Goal: Task Accomplishment & Management: Complete application form

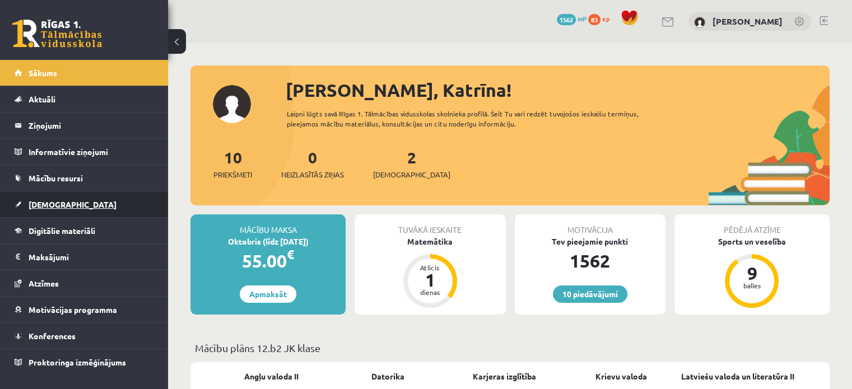
click at [72, 206] on link "[DEMOGRAPHIC_DATA]" at bounding box center [85, 205] width 140 height 26
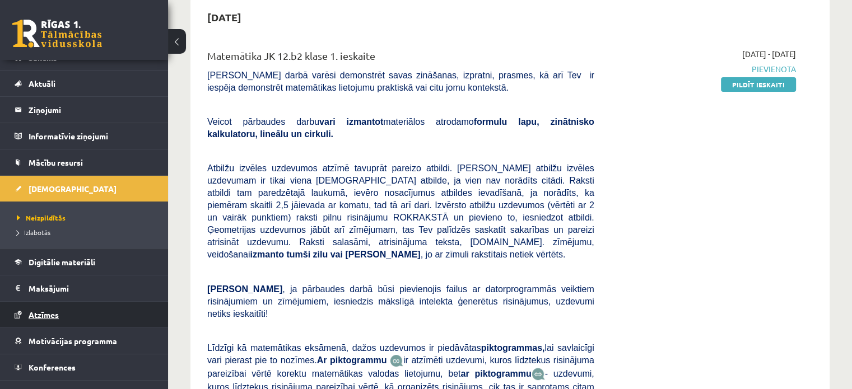
scroll to position [31, 0]
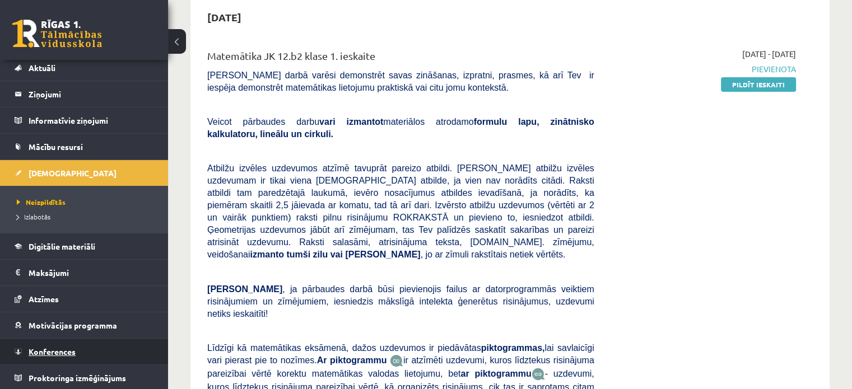
click at [84, 345] on link "Konferences" at bounding box center [85, 352] width 140 height 26
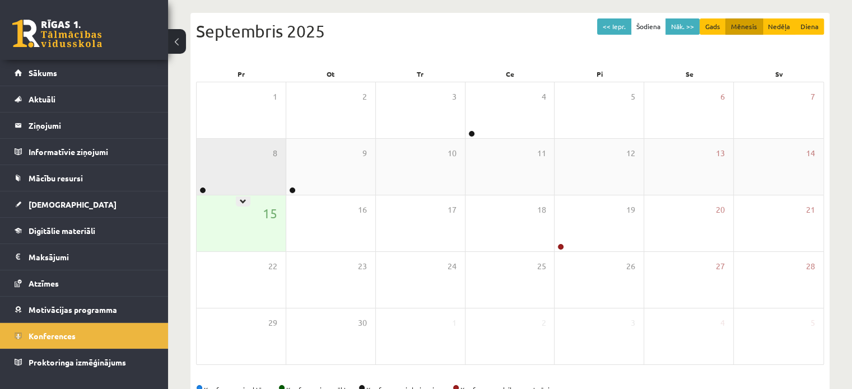
click at [249, 176] on div "8" at bounding box center [241, 167] width 89 height 56
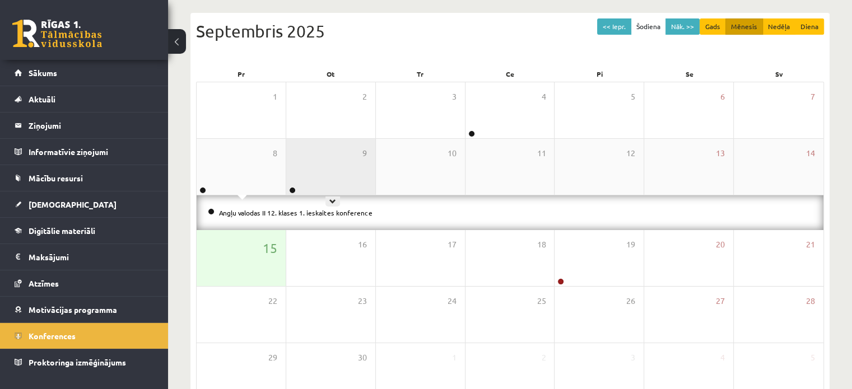
click at [323, 177] on div "9" at bounding box center [330, 167] width 89 height 56
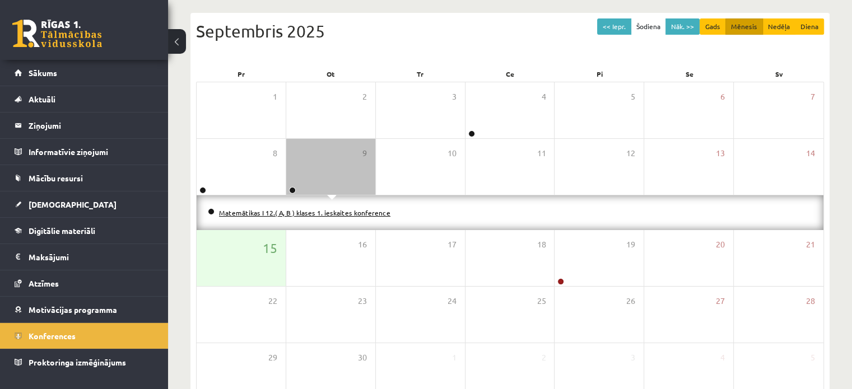
click at [332, 208] on link "Matemātikas I 12.( A, B ) klases 1. ieskaites konference" at bounding box center [304, 212] width 171 height 9
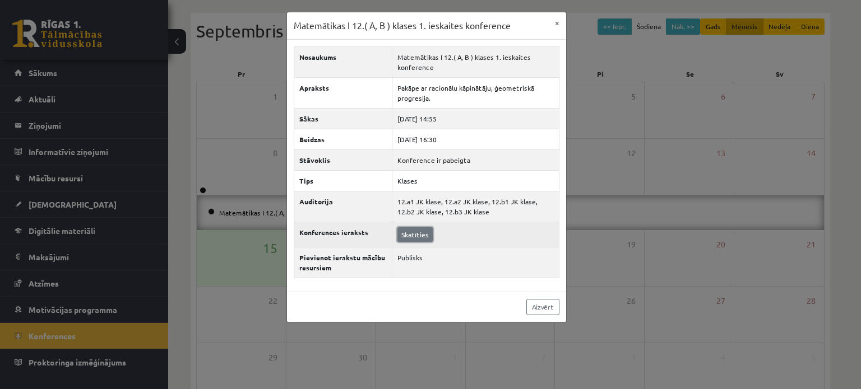
click at [414, 233] on link "Skatīties" at bounding box center [414, 235] width 35 height 15
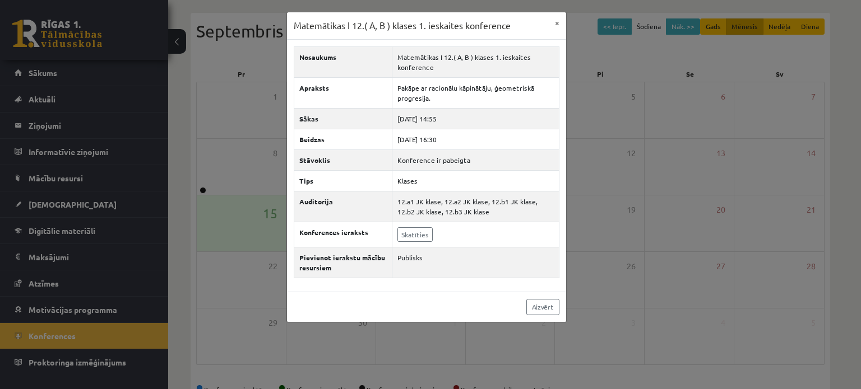
click at [721, 117] on div "Matemātikas I 12.( A, B ) klases 1. ieskaites konference × Nosaukums Matemātika…" at bounding box center [430, 194] width 861 height 389
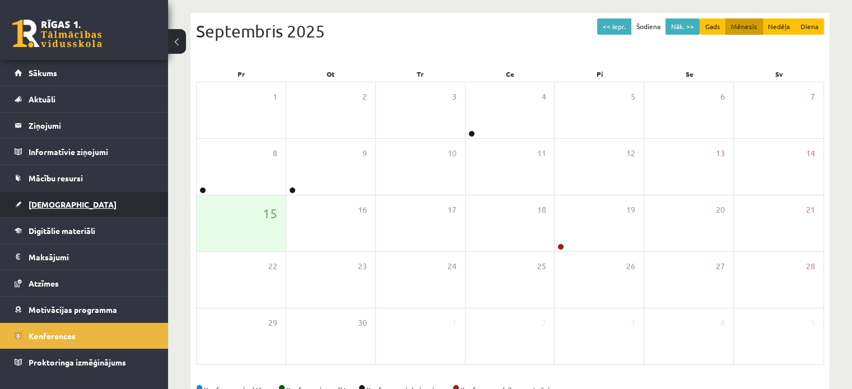
click at [61, 201] on span "[DEMOGRAPHIC_DATA]" at bounding box center [73, 205] width 88 height 10
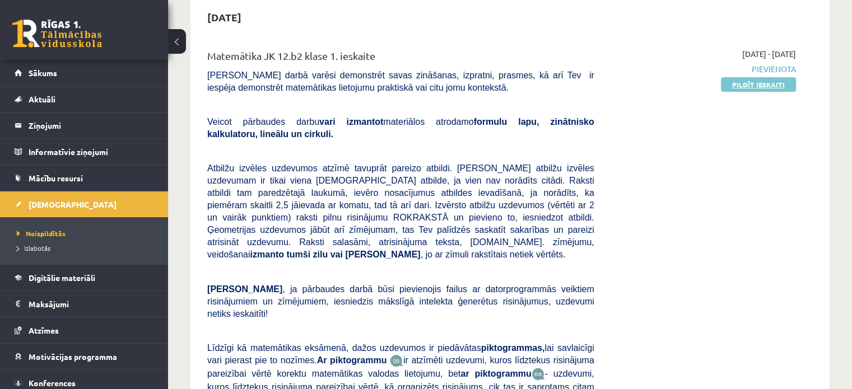
click at [766, 87] on link "Pildīt ieskaiti" at bounding box center [758, 84] width 75 height 15
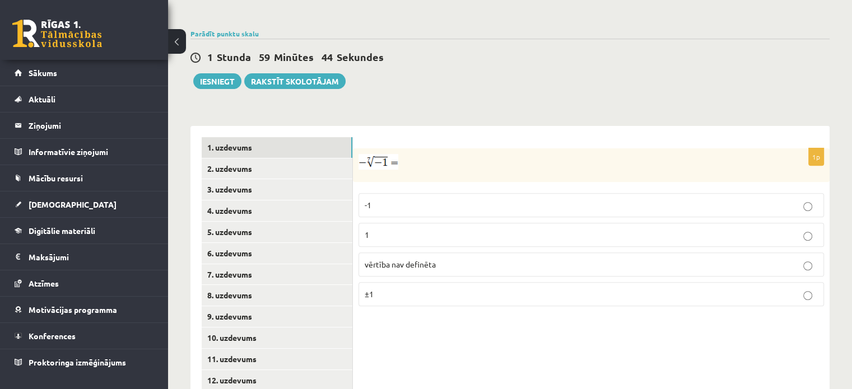
scroll to position [392, 0]
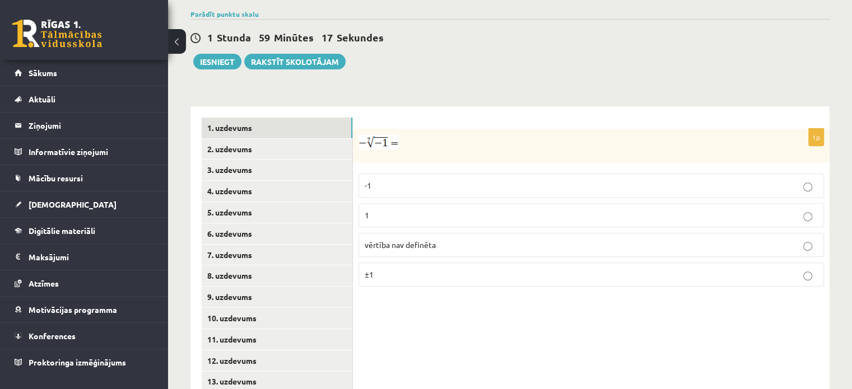
click at [538, 210] on p "1" at bounding box center [591, 216] width 453 height 12
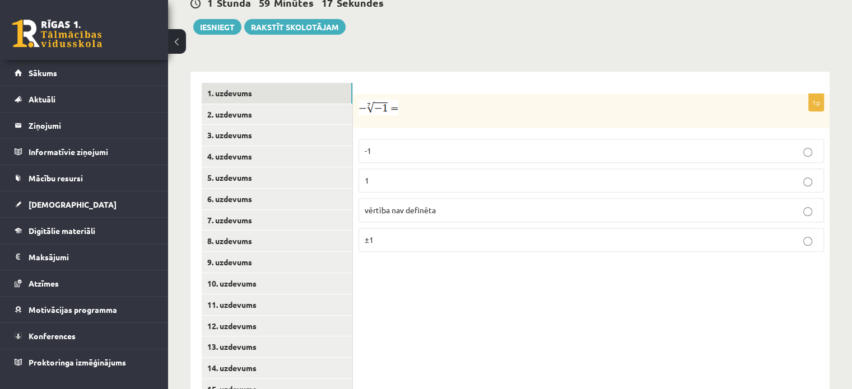
scroll to position [446, 0]
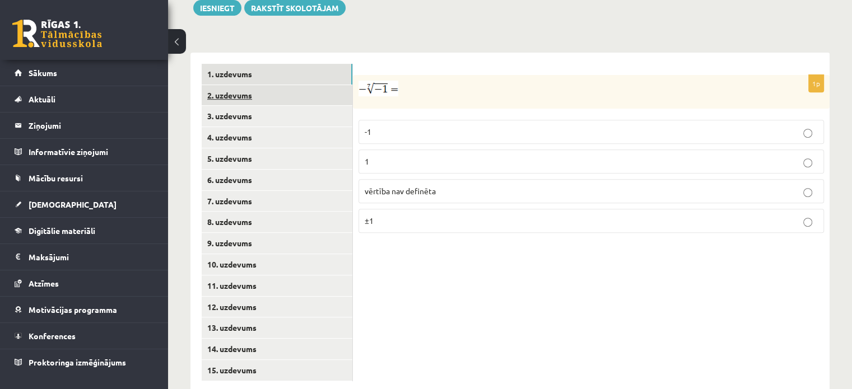
click at [287, 85] on link "2. uzdevums" at bounding box center [277, 95] width 151 height 21
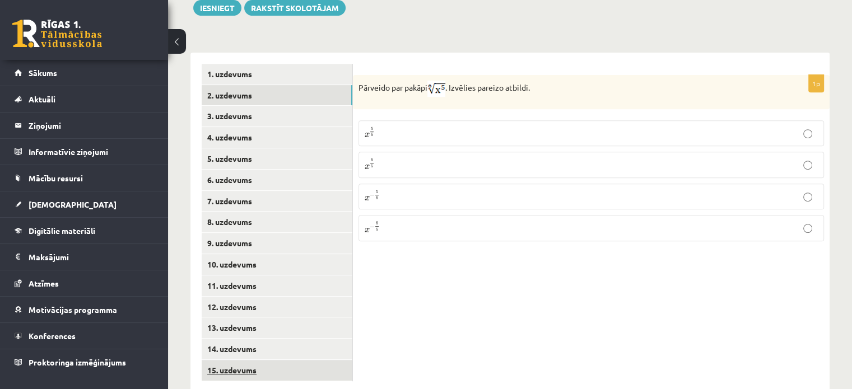
click at [226, 360] on link "15. uzdevums" at bounding box center [277, 370] width 151 height 21
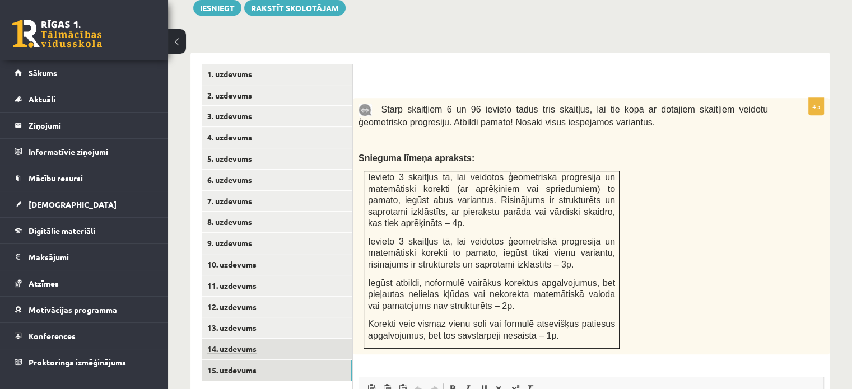
scroll to position [0, 0]
click at [243, 339] on link "14. uzdevums" at bounding box center [277, 349] width 151 height 21
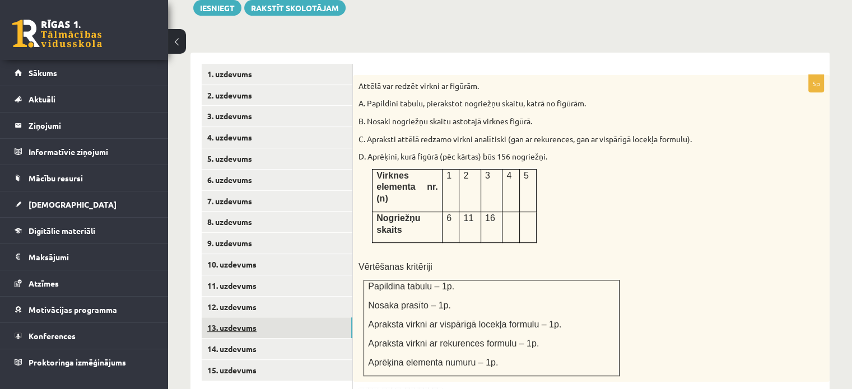
click at [253, 318] on link "13. uzdevums" at bounding box center [277, 328] width 151 height 21
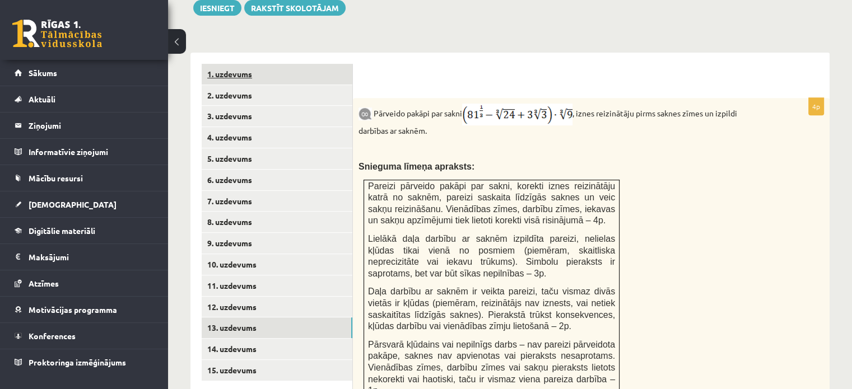
click at [269, 64] on link "1. uzdevums" at bounding box center [277, 74] width 151 height 21
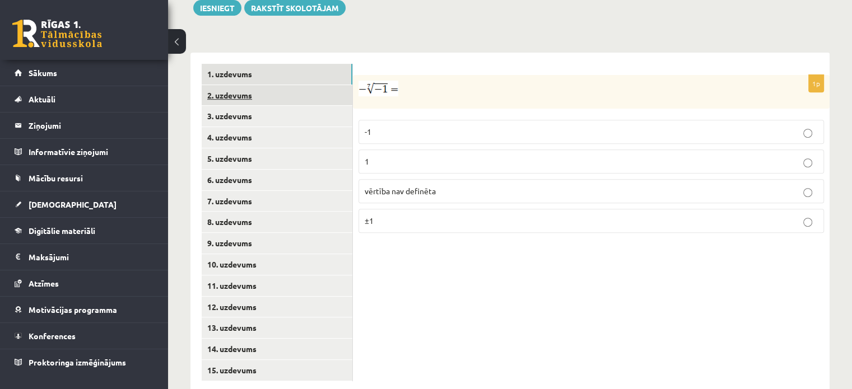
click at [271, 85] on link "2. uzdevums" at bounding box center [277, 95] width 151 height 21
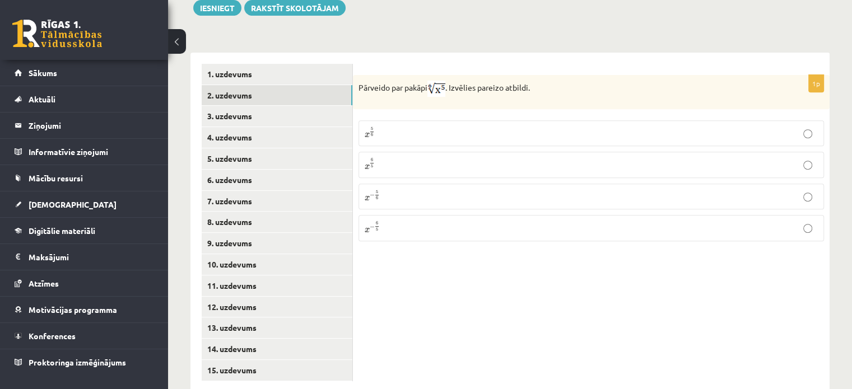
click at [395, 127] on p "x 5 6 x 5 6" at bounding box center [591, 133] width 453 height 13
click at [231, 106] on link "3. uzdevums" at bounding box center [277, 116] width 151 height 21
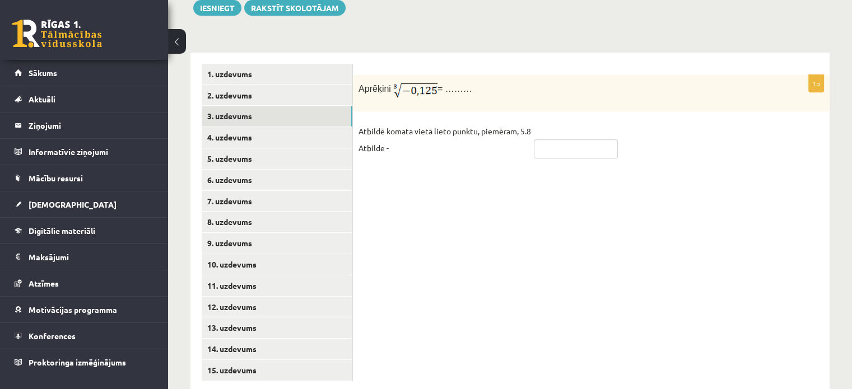
click at [591, 140] on input "text" at bounding box center [576, 149] width 84 height 19
type input "****"
click at [495, 96] on div "1p Aprēķini = ……… Atbildē komata vietā lieto punktu, piemēram, 5.8 Atbilde - **…" at bounding box center [591, 122] width 477 height 94
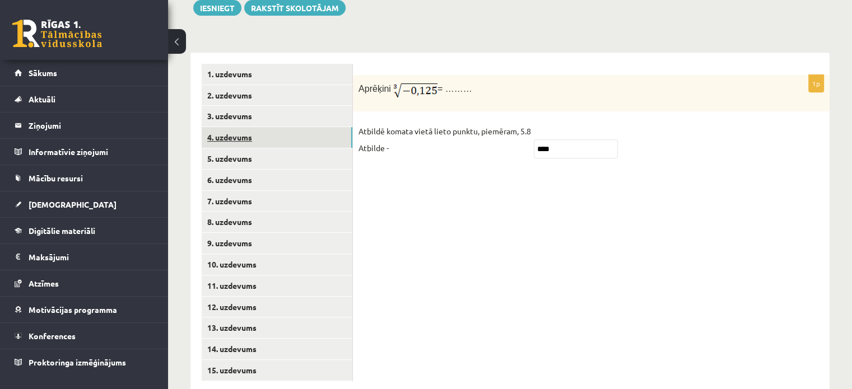
click at [303, 127] on link "4. uzdevums" at bounding box center [277, 137] width 151 height 21
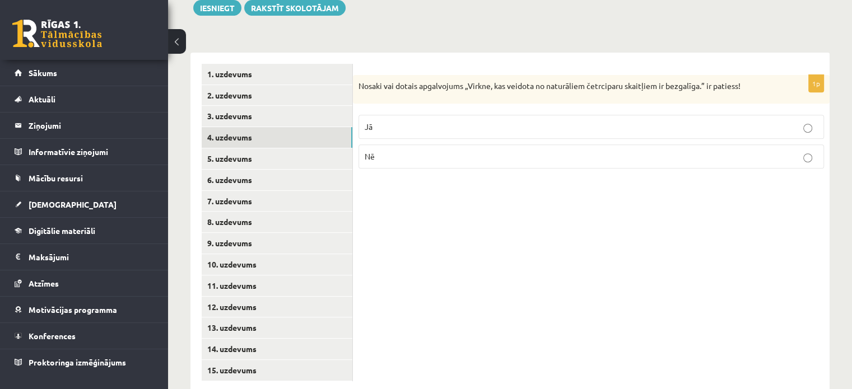
click at [615, 80] on div "1p Nosaki vai dotais apgalvojums „Virkne, kas veidota no naturāliem četrciparu …" at bounding box center [591, 126] width 477 height 103
click at [470, 121] on p "Jā" at bounding box center [591, 127] width 453 height 12
click at [297, 149] on link "5. uzdevums" at bounding box center [277, 159] width 151 height 21
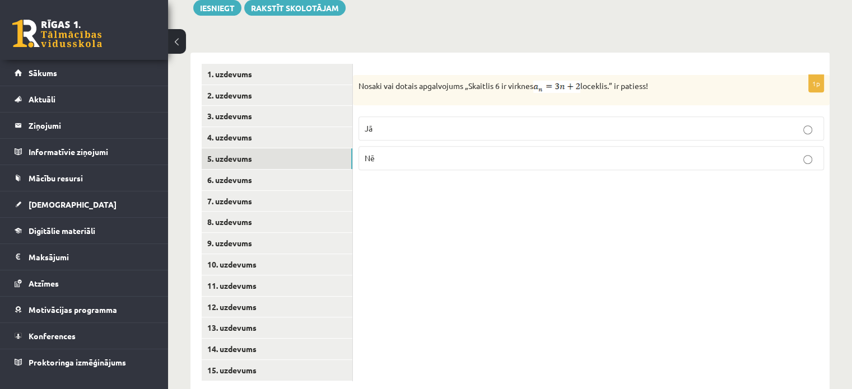
click at [390, 152] on p "Nē" at bounding box center [591, 158] width 453 height 12
drag, startPoint x: 263, startPoint y: 158, endPoint x: 493, endPoint y: 154, distance: 229.8
click at [493, 154] on div "1p Nosaki vai dotais apgalvojums „Skaitlis 6 ir virknes loceklis.” ir patiess! …" at bounding box center [591, 223] width 477 height 340
click at [299, 170] on link "6. uzdevums" at bounding box center [277, 180] width 151 height 21
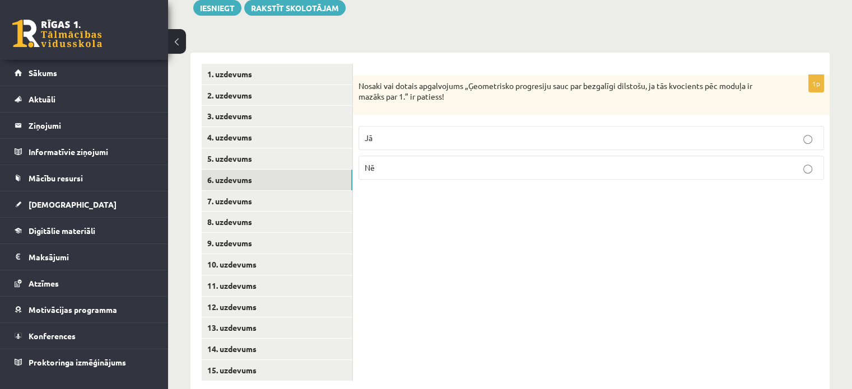
click at [442, 132] on p "Jā" at bounding box center [591, 138] width 453 height 12
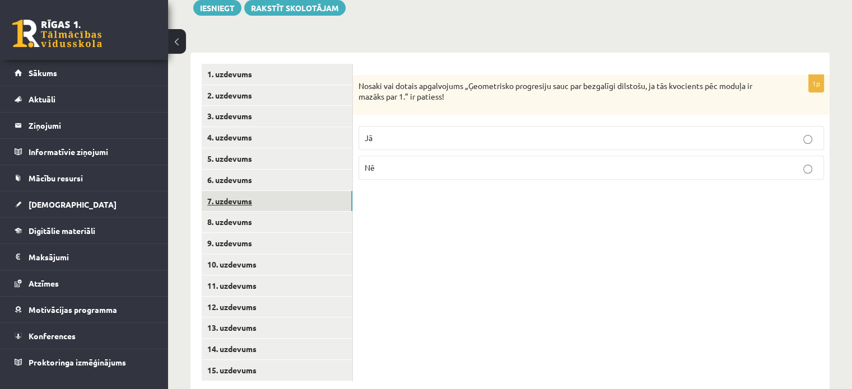
click at [305, 191] on link "7. uzdevums" at bounding box center [277, 201] width 151 height 21
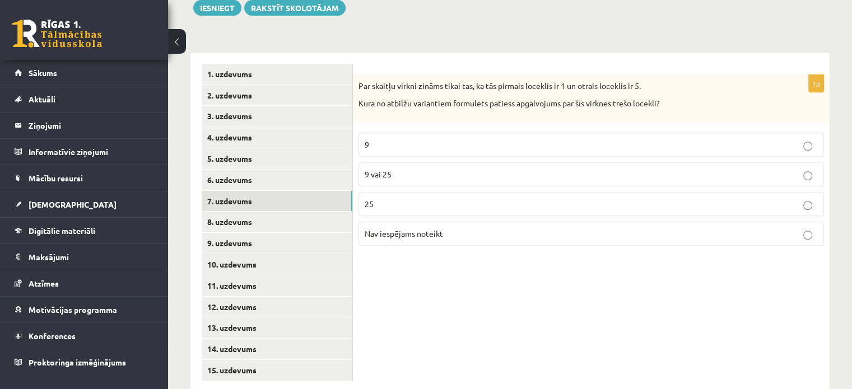
click at [567, 228] on p "Nav iespējams noteikt" at bounding box center [591, 234] width 453 height 12
click at [262, 212] on link "8. uzdevums" at bounding box center [277, 222] width 151 height 21
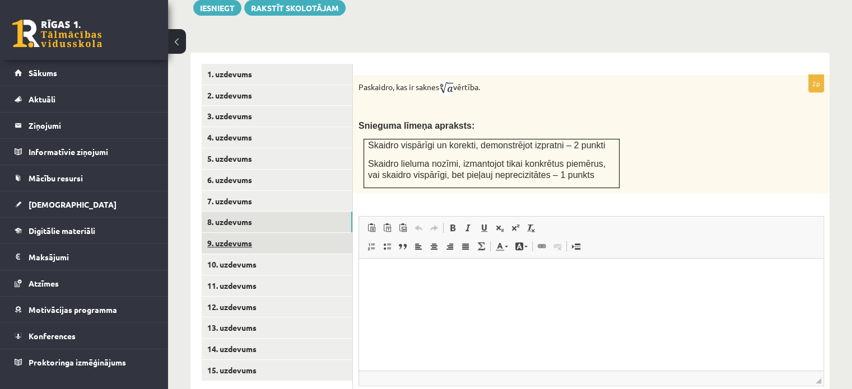
click at [290, 233] on link "9. uzdevums" at bounding box center [277, 243] width 151 height 21
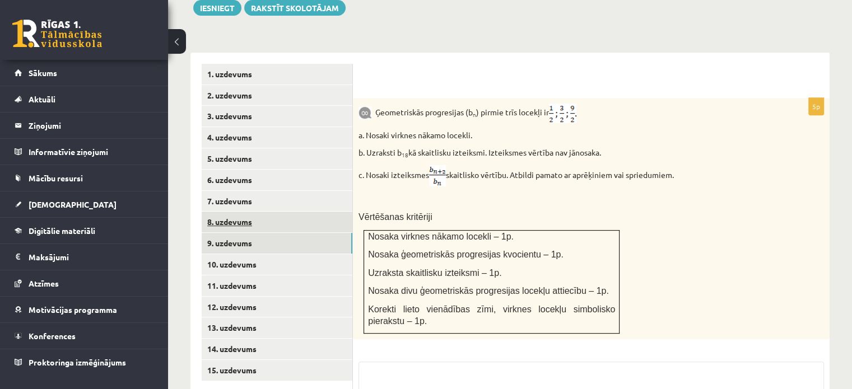
click at [289, 212] on link "8. uzdevums" at bounding box center [277, 222] width 151 height 21
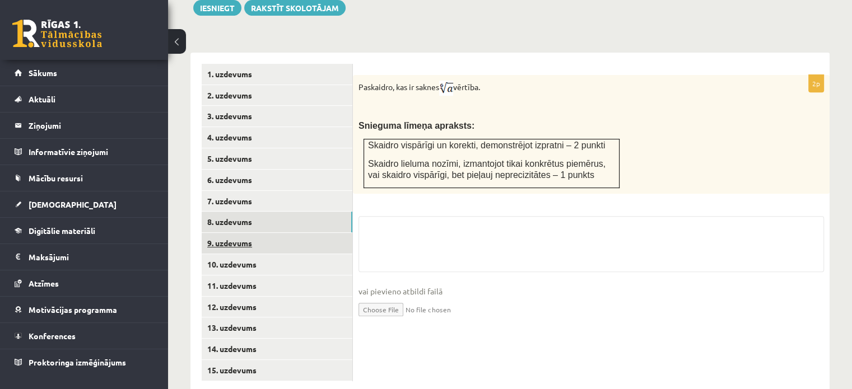
click at [289, 233] on link "9. uzdevums" at bounding box center [277, 243] width 151 height 21
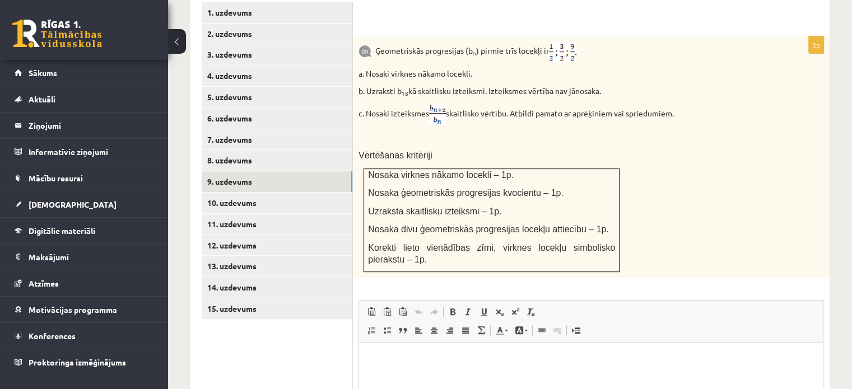
scroll to position [659, 0]
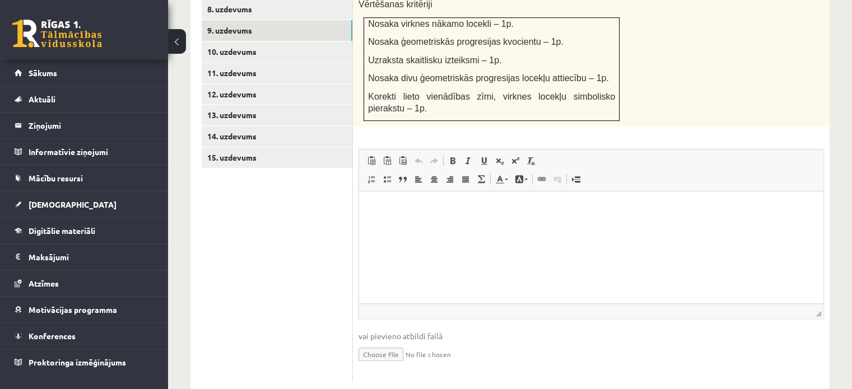
type input "**********"
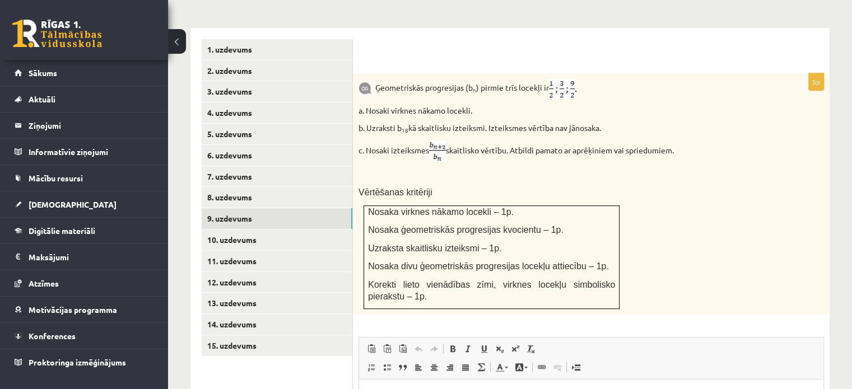
scroll to position [504, 0]
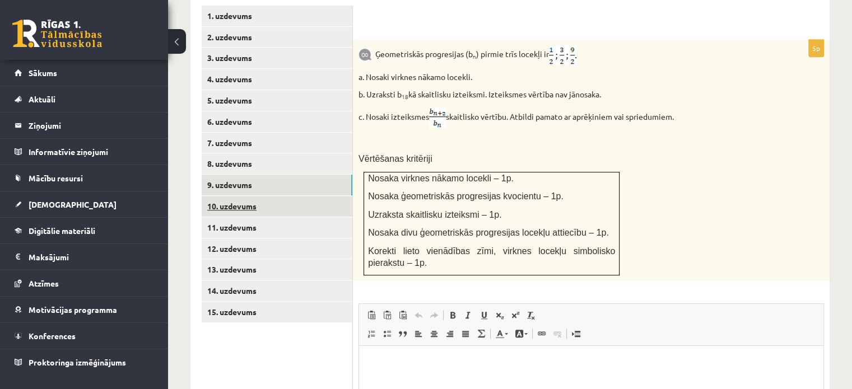
click at [271, 196] on link "10. uzdevums" at bounding box center [277, 206] width 151 height 21
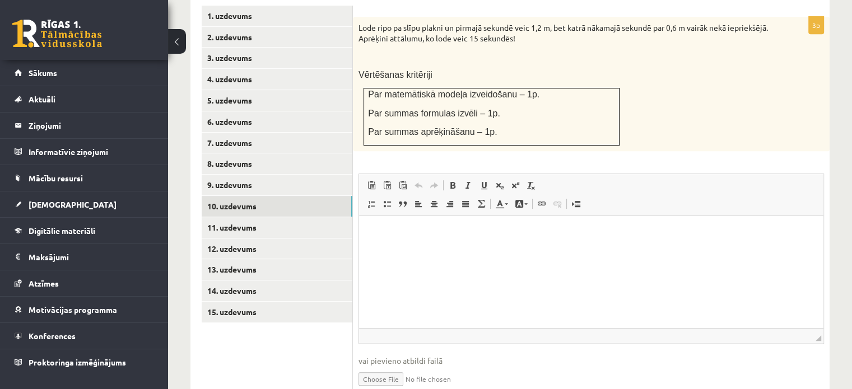
scroll to position [529, 0]
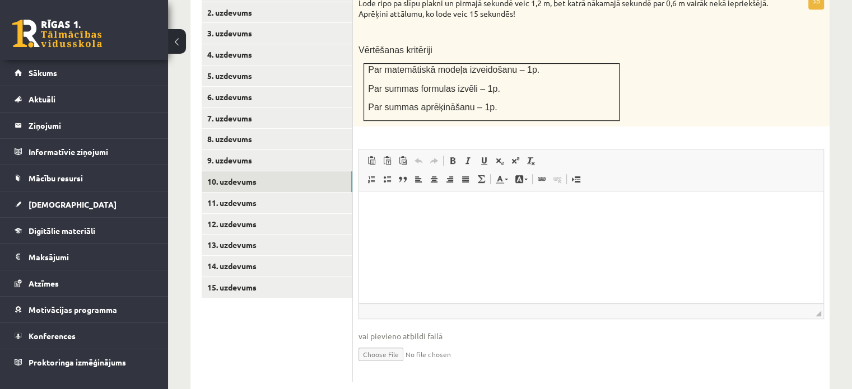
type input "**********"
click at [255, 193] on link "11. uzdevums" at bounding box center [277, 203] width 151 height 21
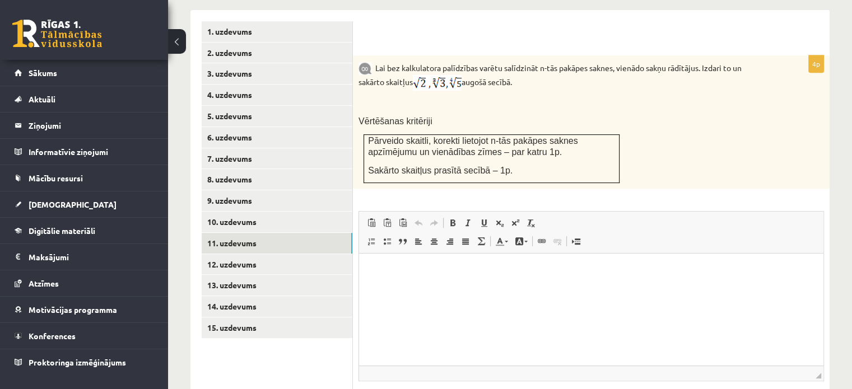
scroll to position [551, 0]
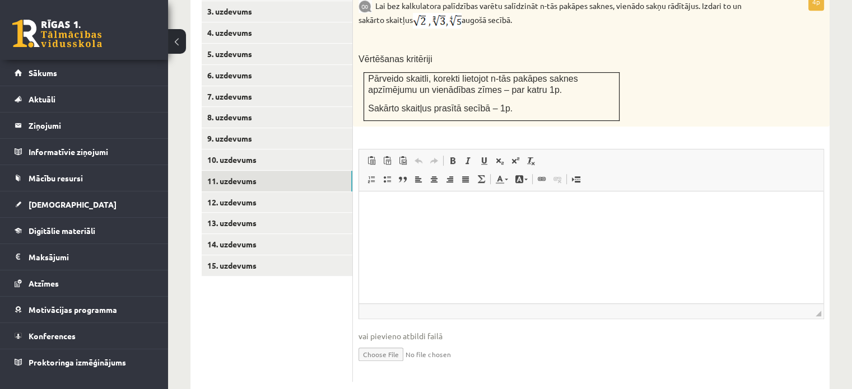
type input "**********"
click at [254, 192] on link "12. uzdevums" at bounding box center [277, 202] width 151 height 21
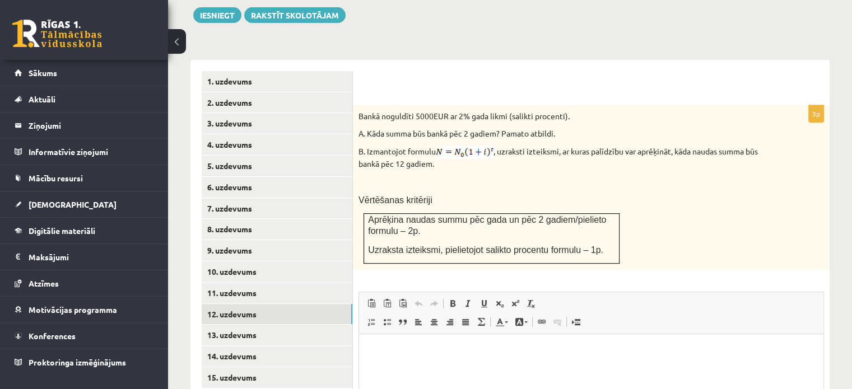
scroll to position [582, 0]
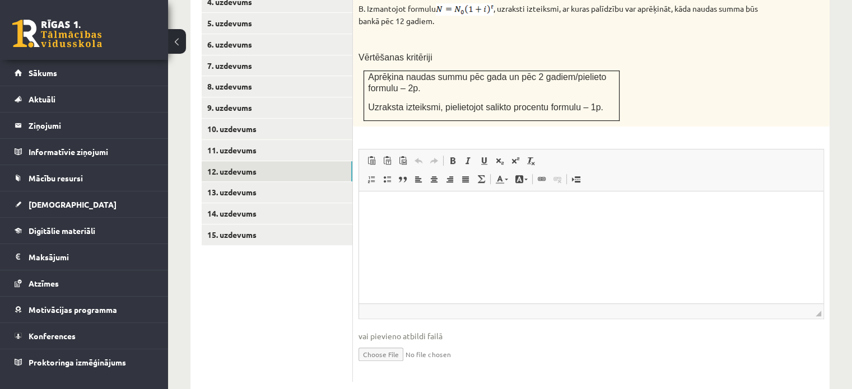
type input "**********"
click at [305, 182] on link "13. uzdevums" at bounding box center [277, 192] width 151 height 21
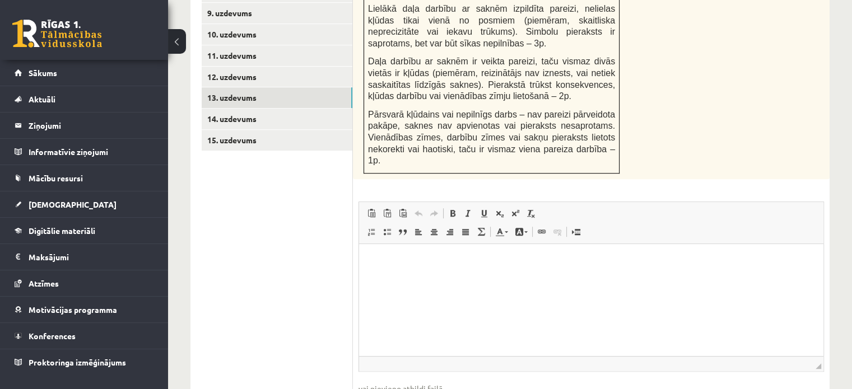
scroll to position [694, 0]
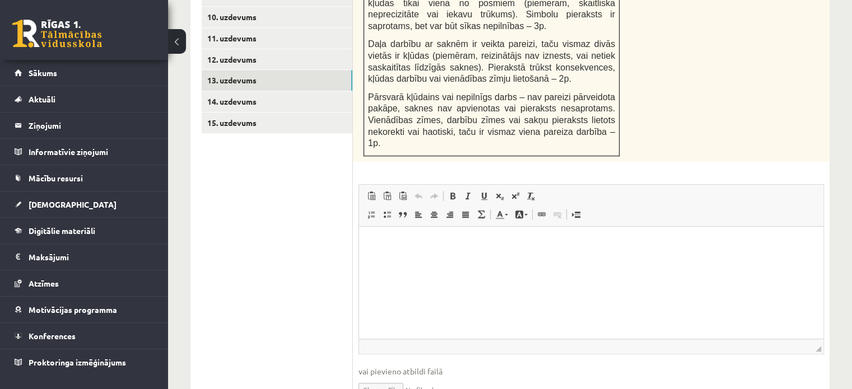
type input "**********"
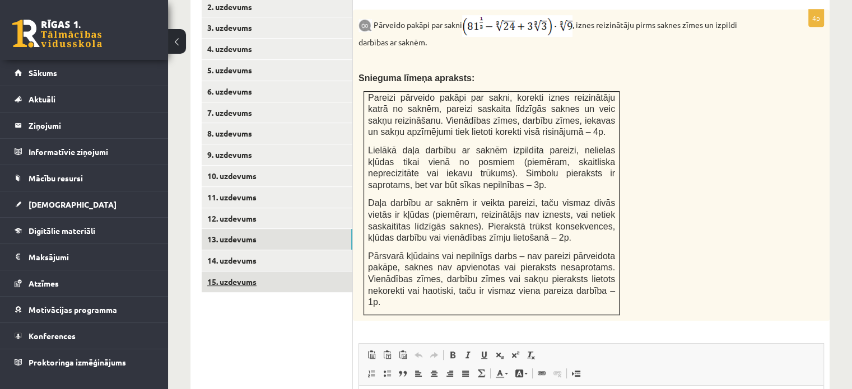
scroll to position [526, 0]
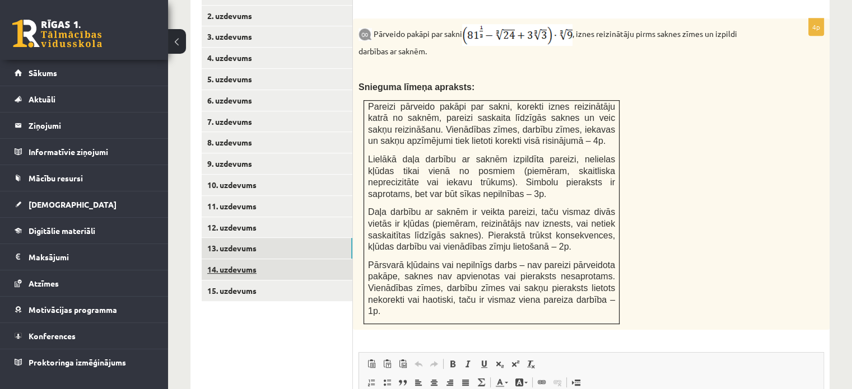
click at [261, 259] on link "14. uzdevums" at bounding box center [277, 269] width 151 height 21
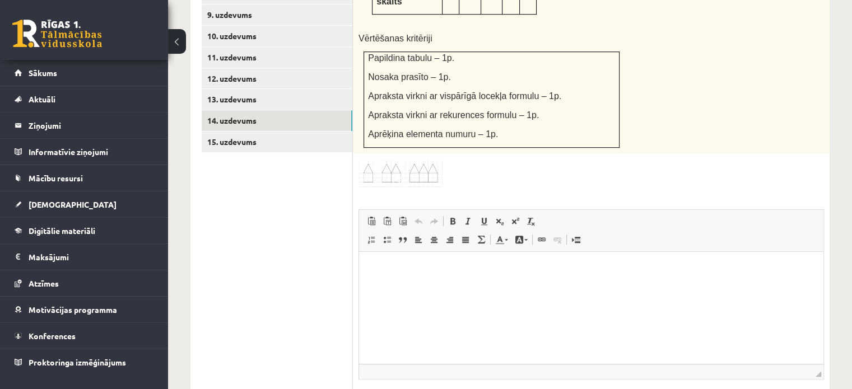
scroll to position [712, 0]
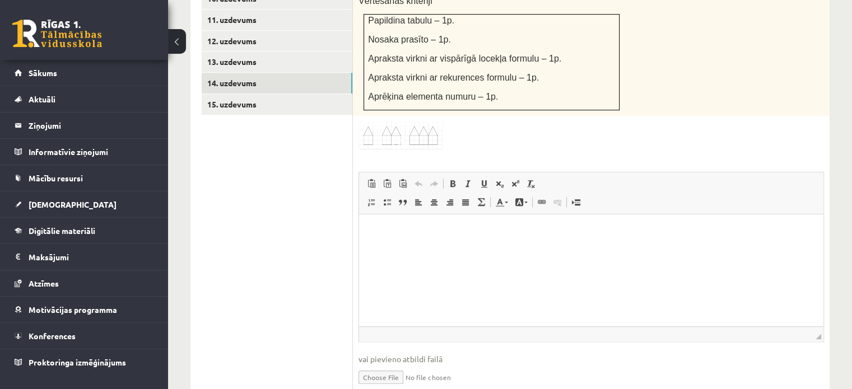
type input "**********"
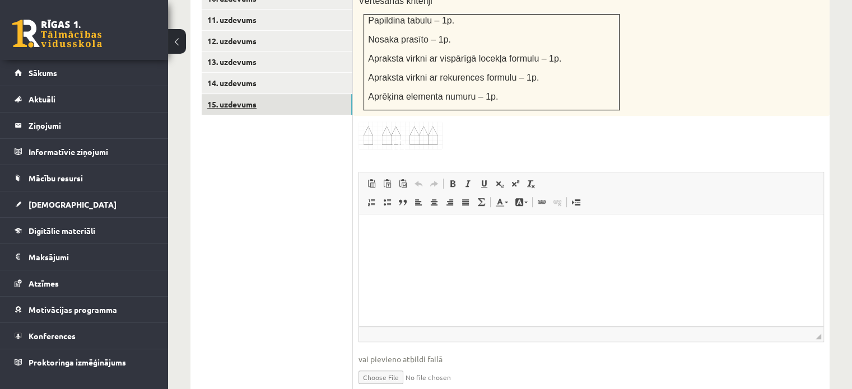
click at [307, 94] on link "15. uzdevums" at bounding box center [277, 104] width 151 height 21
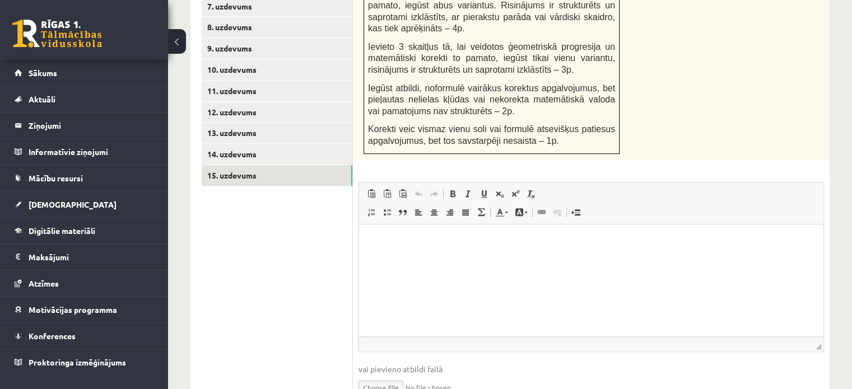
scroll to position [674, 0]
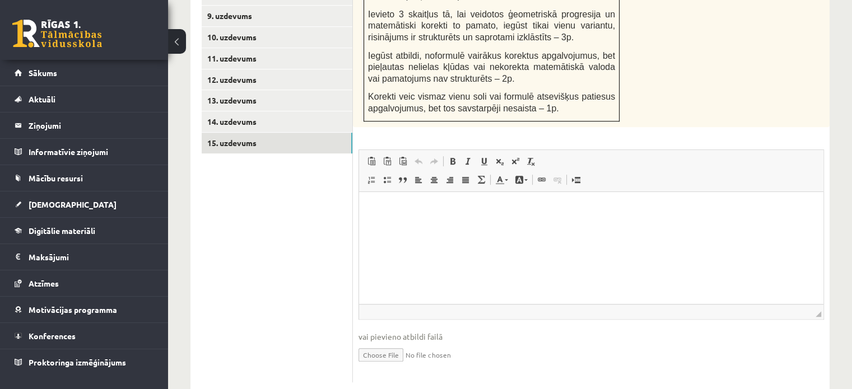
type input "**********"
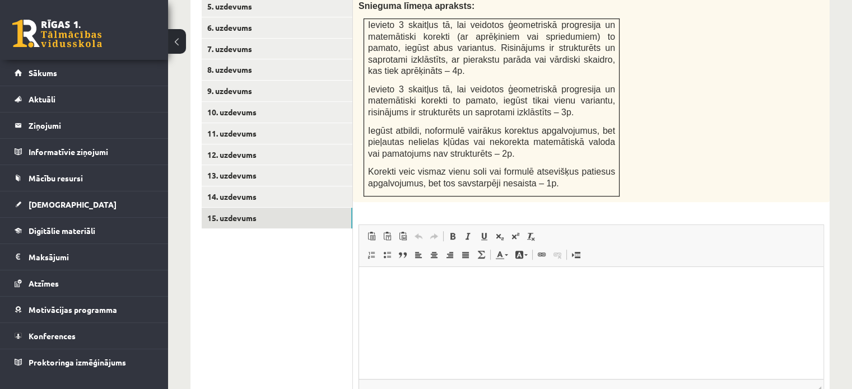
scroll to position [506, 0]
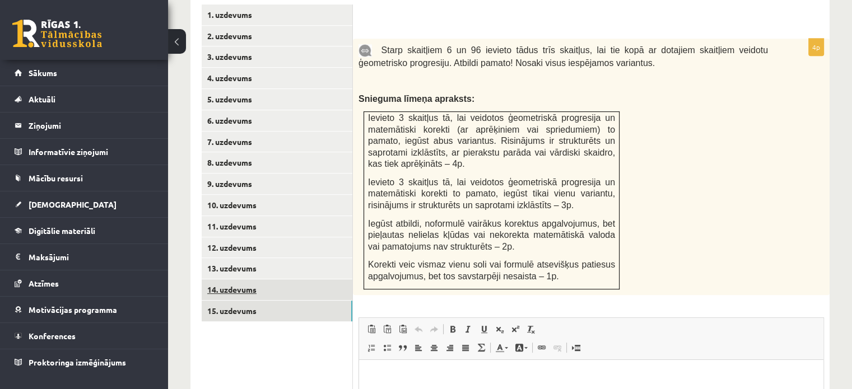
click at [229, 280] on link "14. uzdevums" at bounding box center [277, 290] width 151 height 21
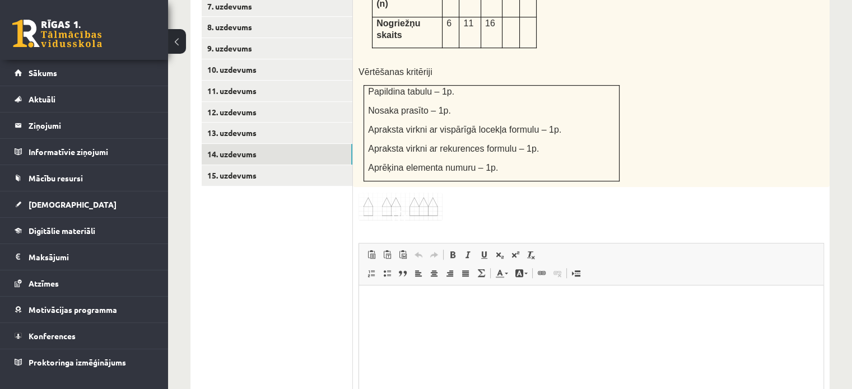
scroll to position [612, 0]
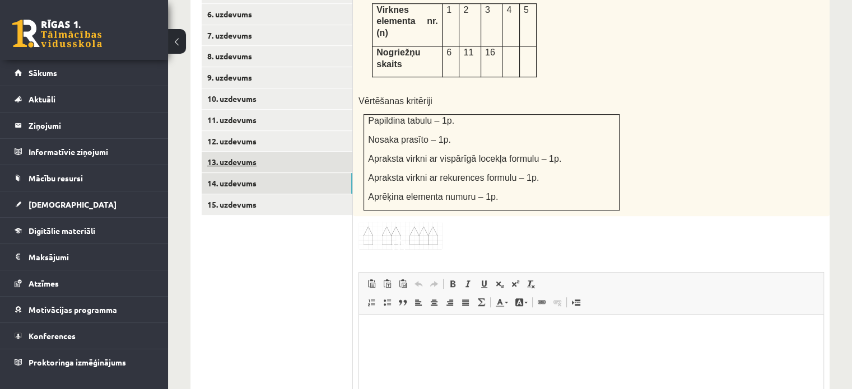
click at [256, 152] on link "13. uzdevums" at bounding box center [277, 162] width 151 height 21
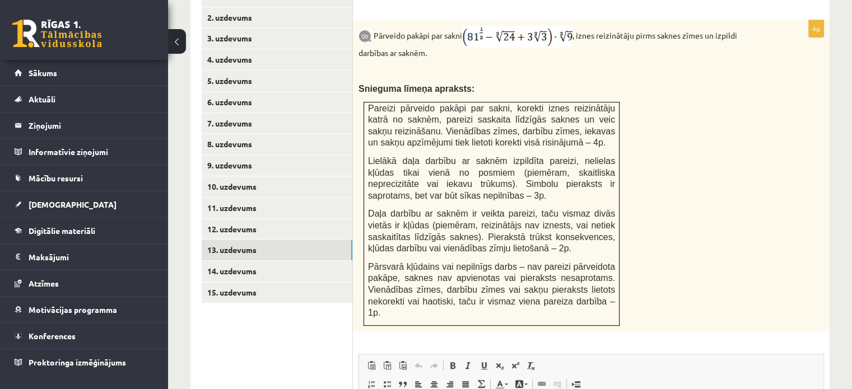
scroll to position [448, 0]
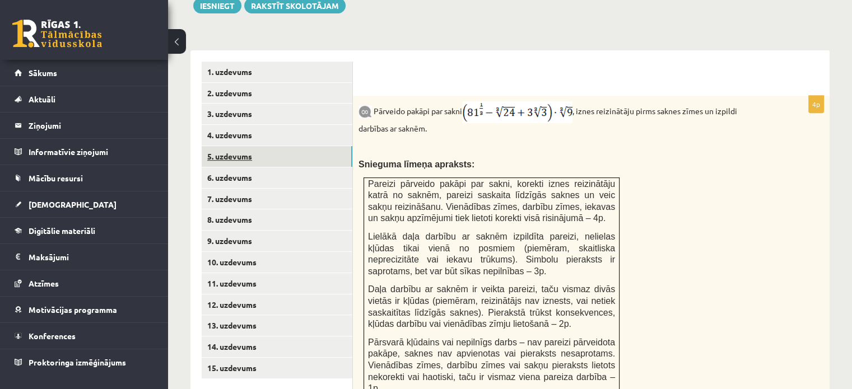
click at [263, 146] on link "5. uzdevums" at bounding box center [277, 156] width 151 height 21
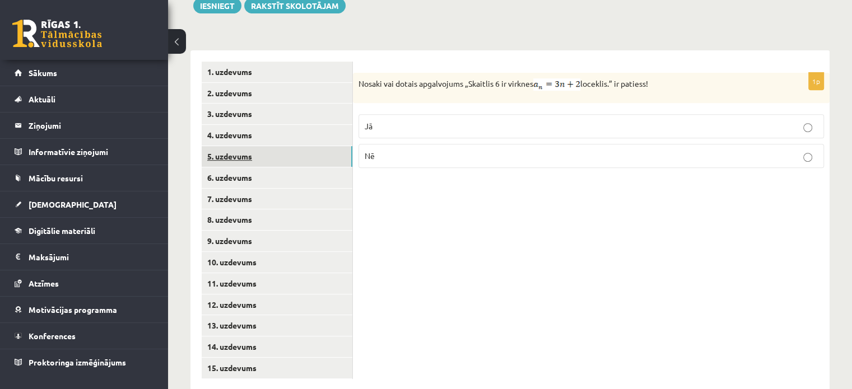
scroll to position [447, 0]
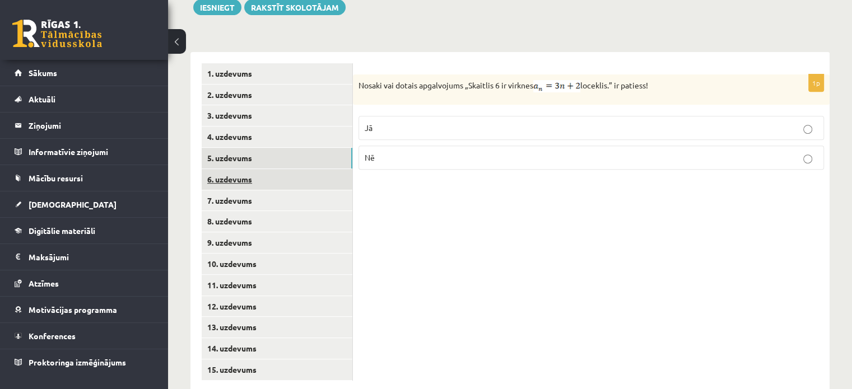
click at [270, 169] on link "6. uzdevums" at bounding box center [277, 179] width 151 height 21
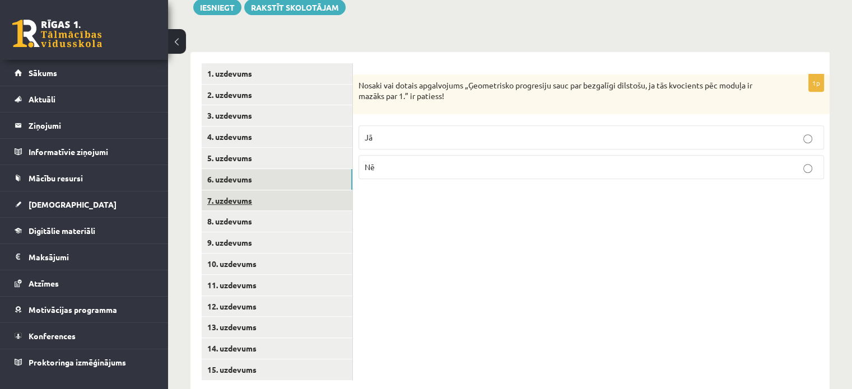
click at [280, 191] on link "7. uzdevums" at bounding box center [277, 201] width 151 height 21
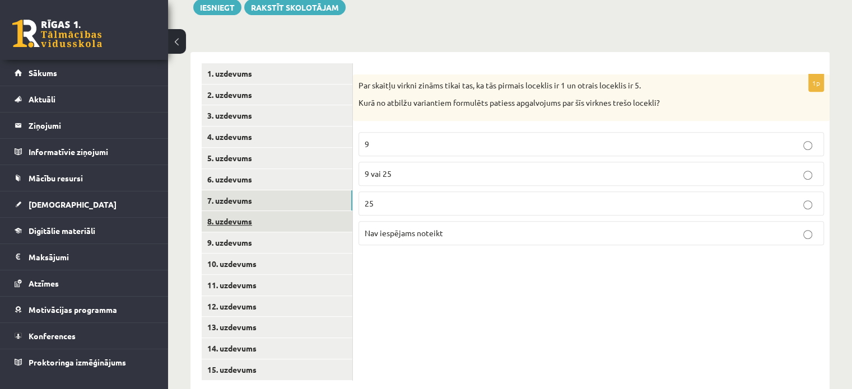
click at [286, 211] on link "8. uzdevums" at bounding box center [277, 221] width 151 height 21
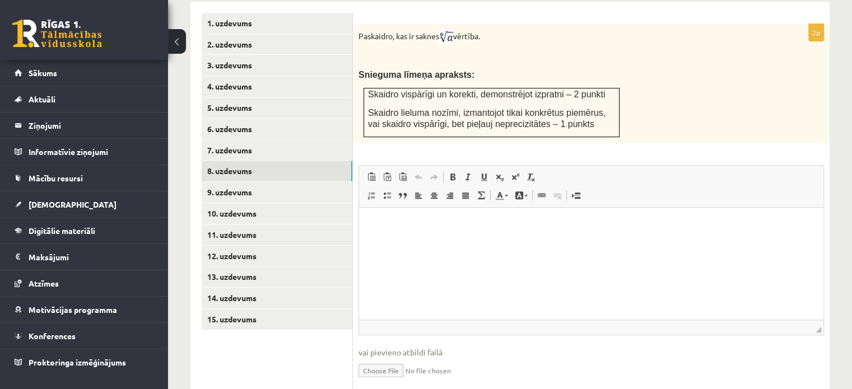
scroll to position [513, 0]
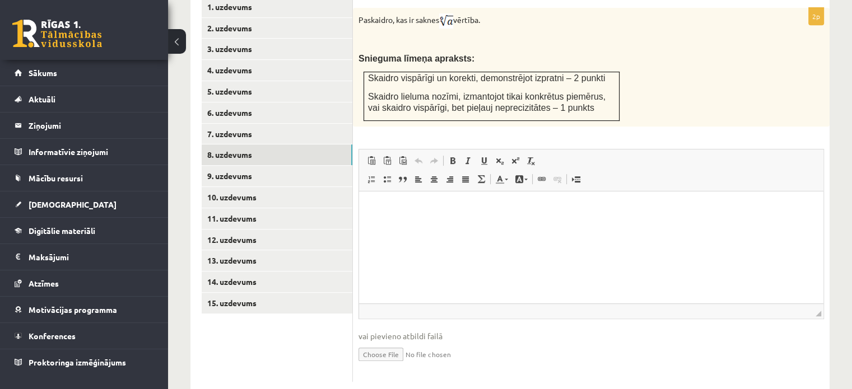
type input "**********"
click at [267, 166] on link "9. uzdevums" at bounding box center [277, 176] width 151 height 21
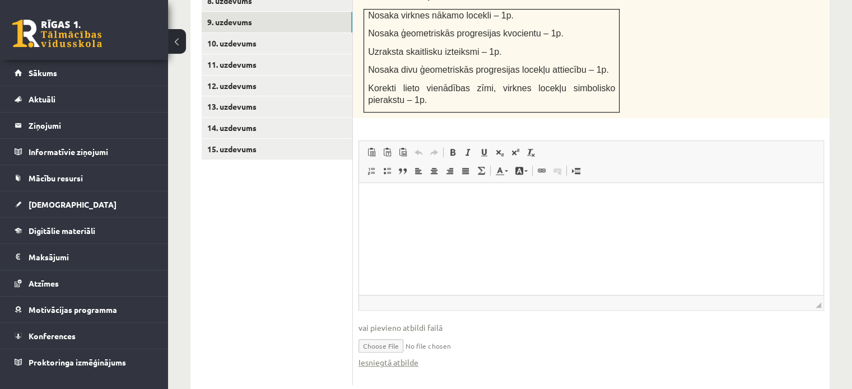
scroll to position [671, 0]
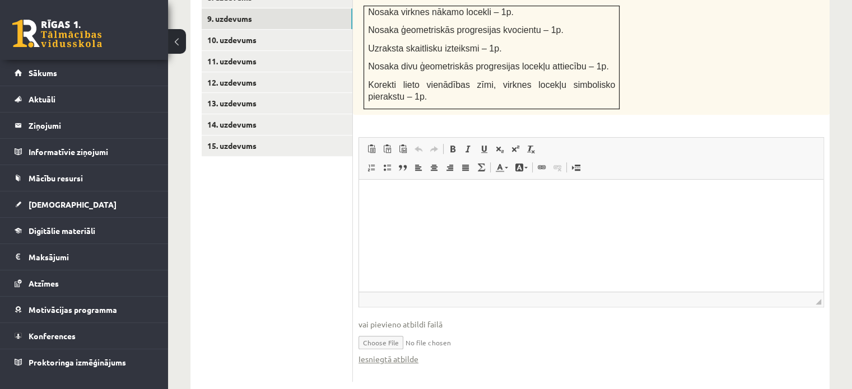
type input "**********"
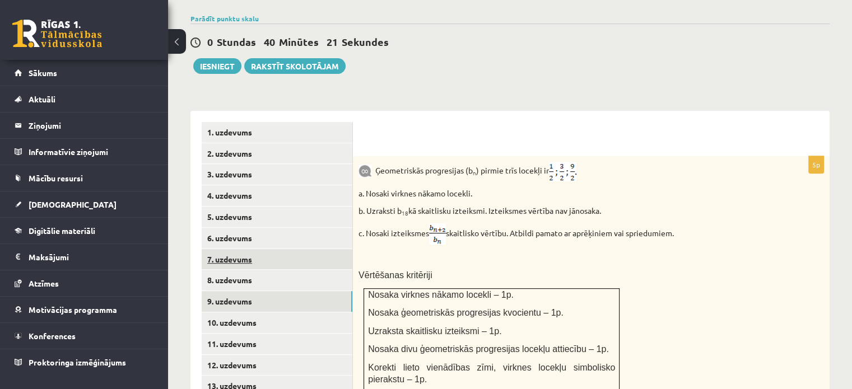
scroll to position [447, 0]
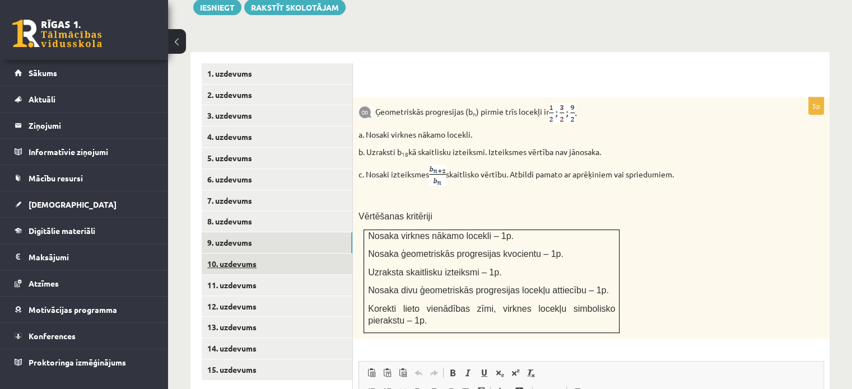
click at [269, 254] on link "10. uzdevums" at bounding box center [277, 264] width 151 height 21
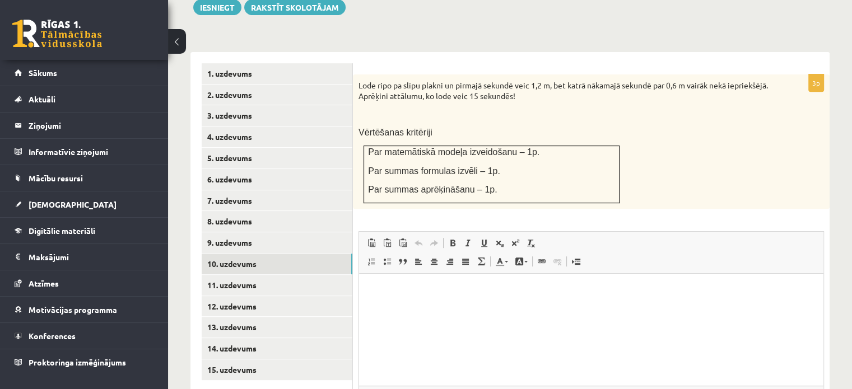
scroll to position [541, 0]
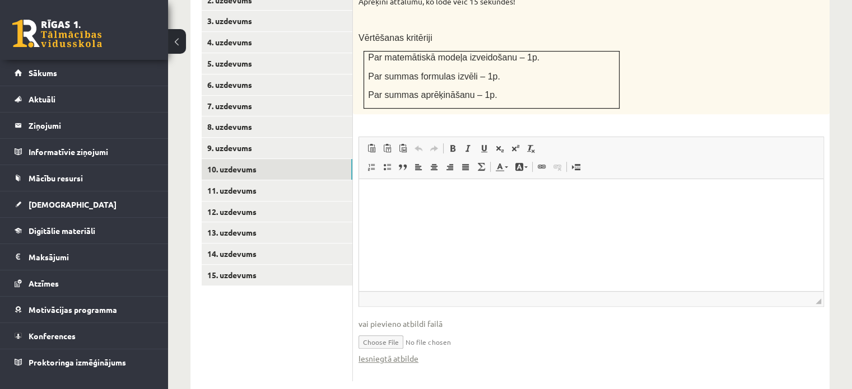
type input "**********"
click at [387, 353] on link "Iesniegtā atbilde" at bounding box center [389, 359] width 60 height 12
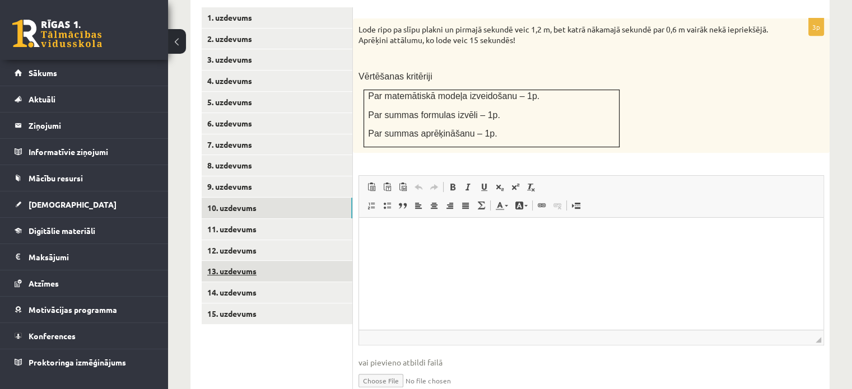
scroll to position [485, 0]
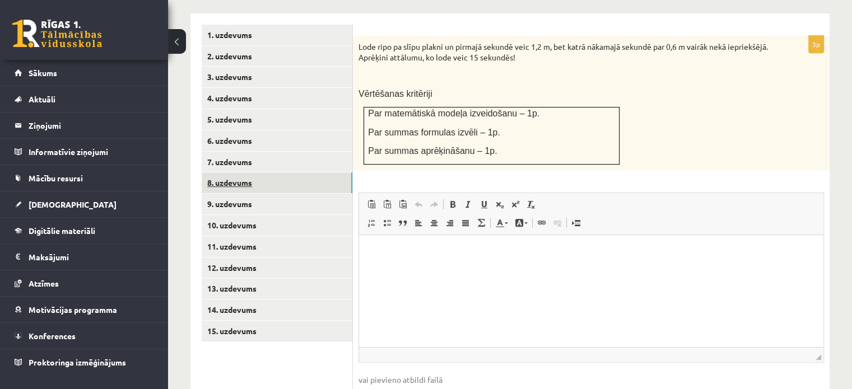
click at [256, 173] on link "8. uzdevums" at bounding box center [277, 183] width 151 height 21
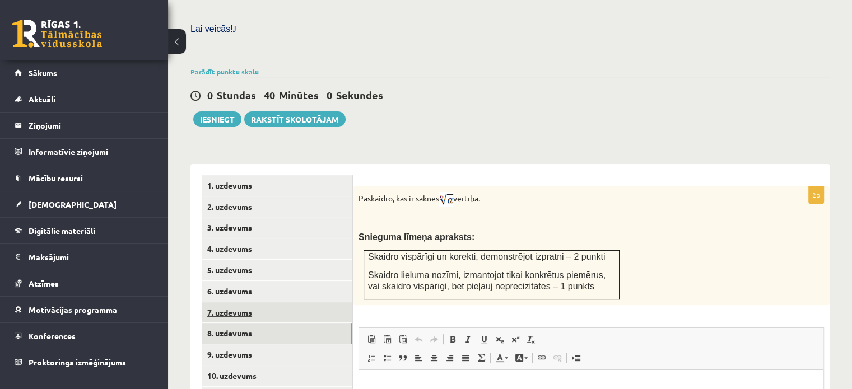
scroll to position [0, 0]
click at [277, 303] on link "7. uzdevums" at bounding box center [277, 313] width 151 height 21
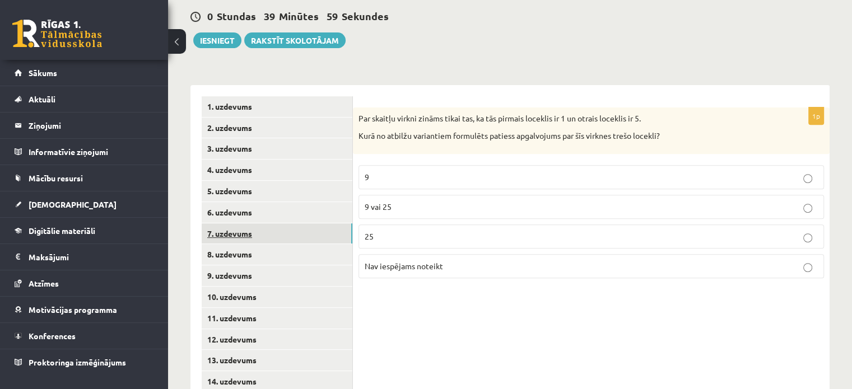
scroll to position [447, 0]
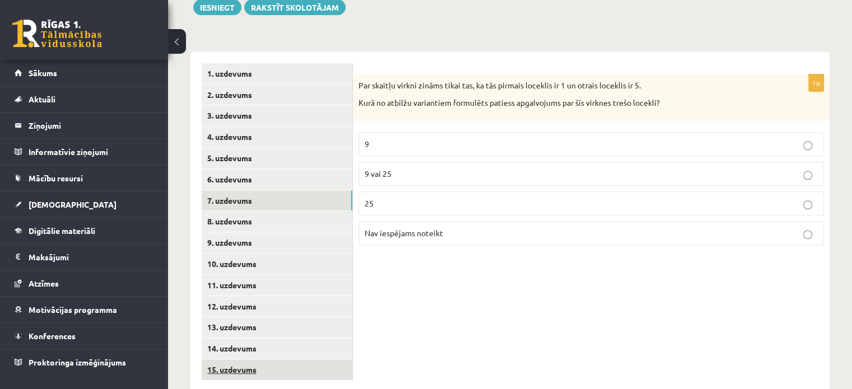
click at [241, 360] on link "15. uzdevums" at bounding box center [277, 370] width 151 height 21
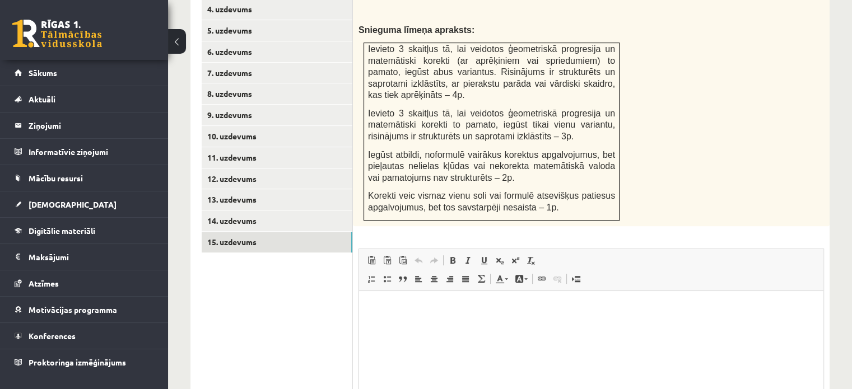
scroll to position [685, 0]
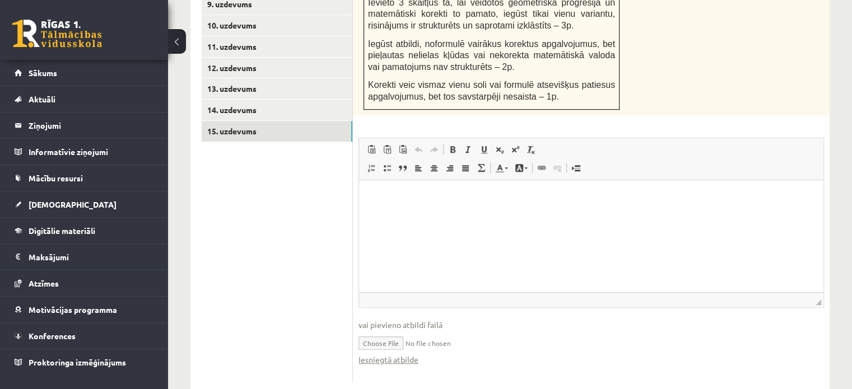
type input "**********"
click at [391, 331] on input "file" at bounding box center [592, 342] width 466 height 23
click at [420, 331] on input "file" at bounding box center [592, 342] width 466 height 23
type input "**********"
click at [379, 354] on link "Iesniegtā atbilde" at bounding box center [389, 360] width 60 height 12
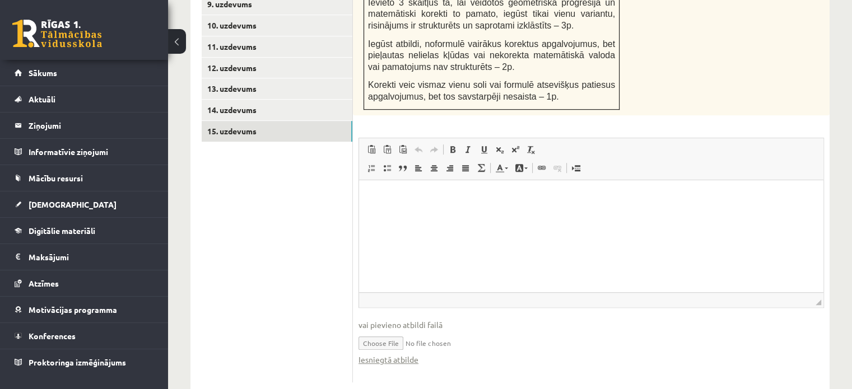
click at [268, 269] on ul "1. uzdevums 2. uzdevums 3. uzdevums 4. uzdevums 5. uzdevums 6. uzdevums 7. uzde…" at bounding box center [277, 104] width 151 height 558
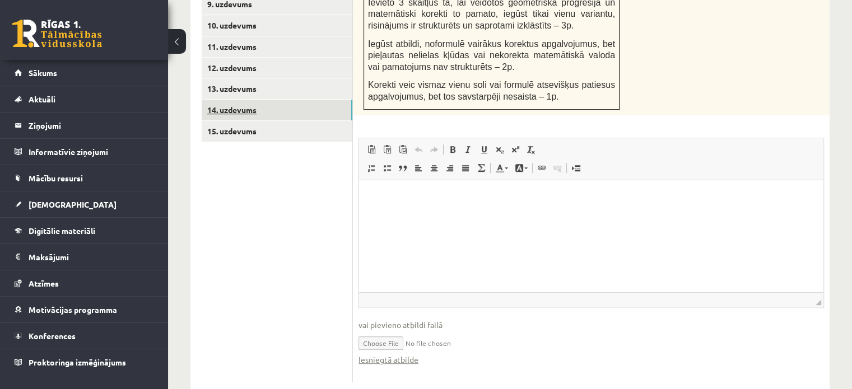
click at [272, 100] on link "14. uzdevums" at bounding box center [277, 110] width 151 height 21
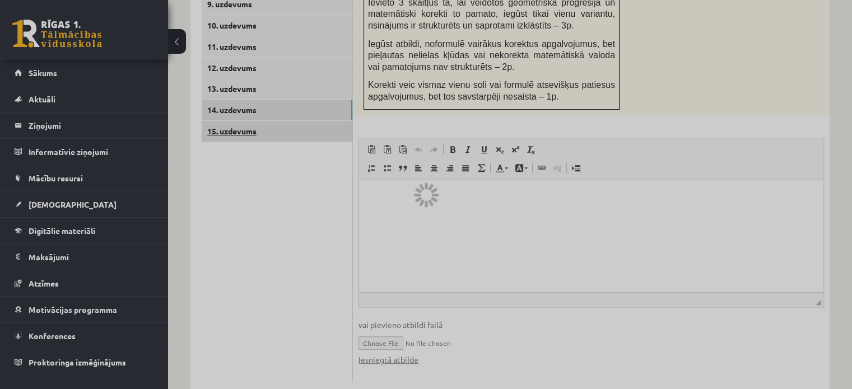
scroll to position [613, 0]
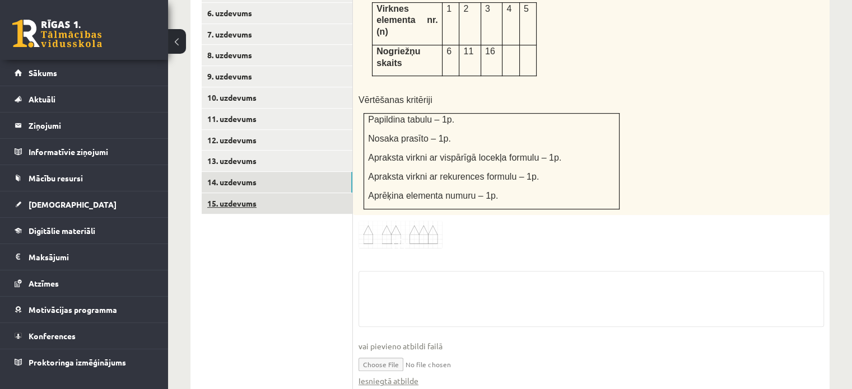
click at [272, 193] on link "15. uzdevums" at bounding box center [277, 203] width 151 height 21
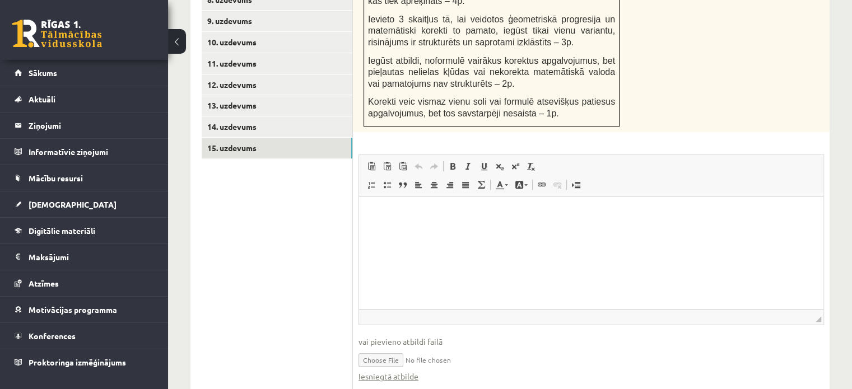
scroll to position [685, 0]
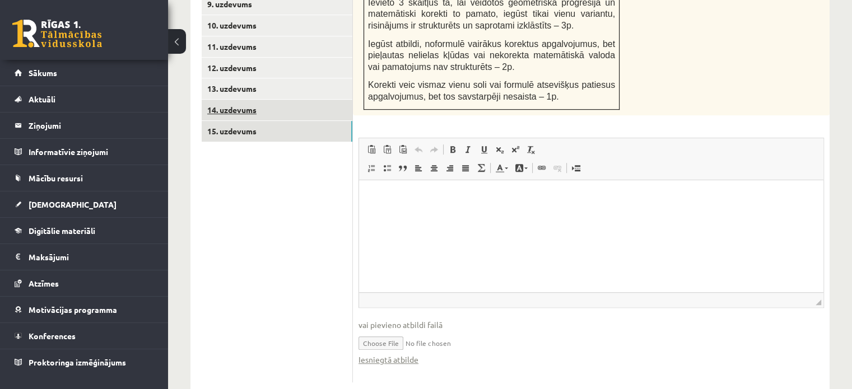
click at [291, 100] on link "14. uzdevums" at bounding box center [277, 110] width 151 height 21
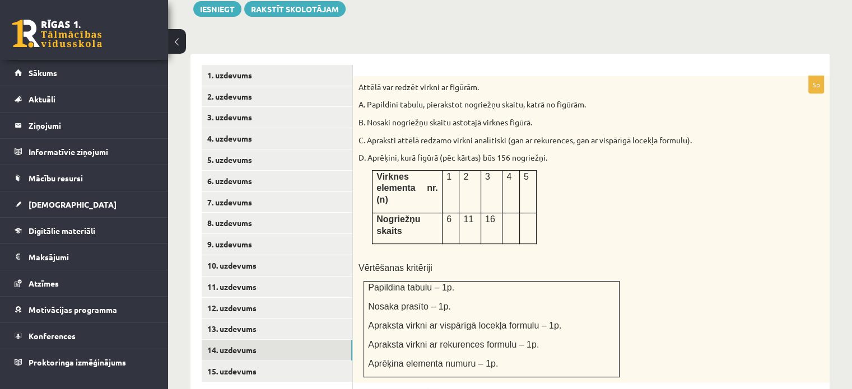
scroll to position [0, 0]
click at [274, 319] on link "13. uzdevums" at bounding box center [277, 329] width 151 height 21
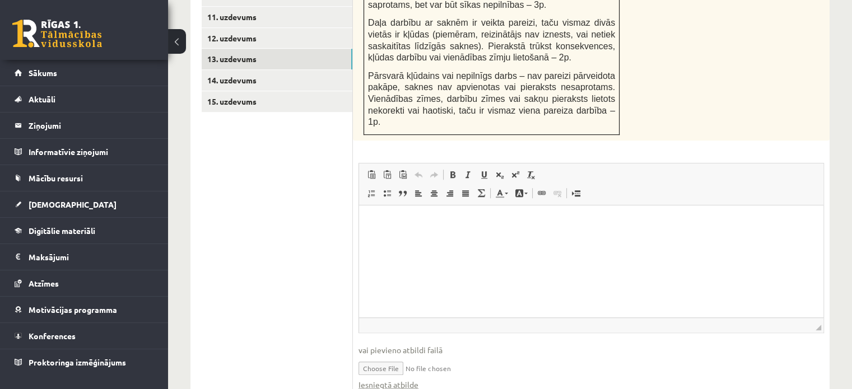
scroll to position [725, 0]
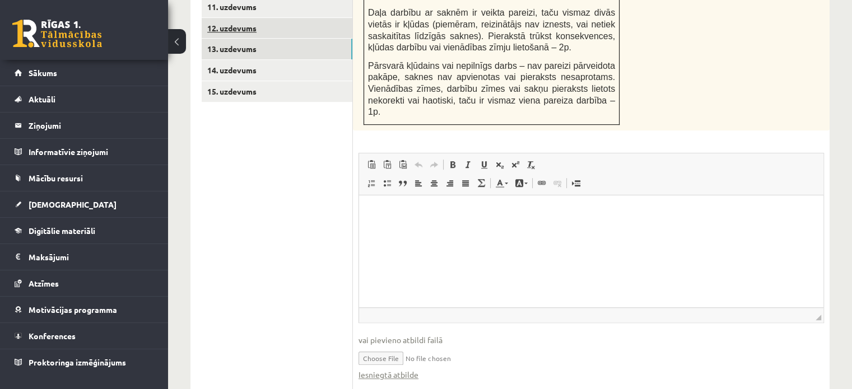
click at [269, 18] on link "12. uzdevums" at bounding box center [277, 28] width 151 height 21
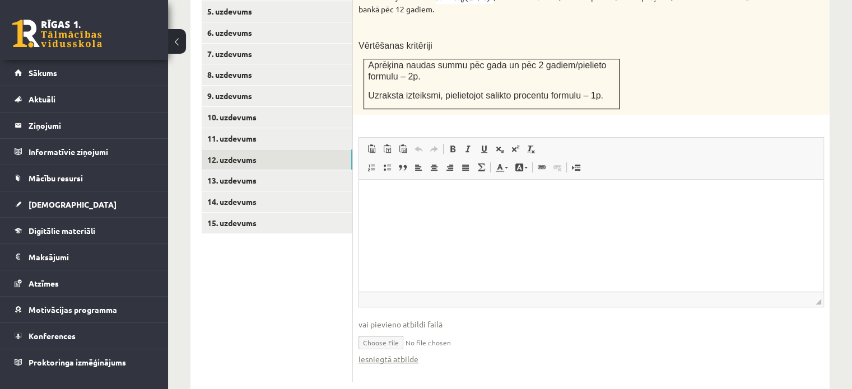
scroll to position [0, 0]
click at [223, 128] on link "11. uzdevums" at bounding box center [277, 138] width 151 height 21
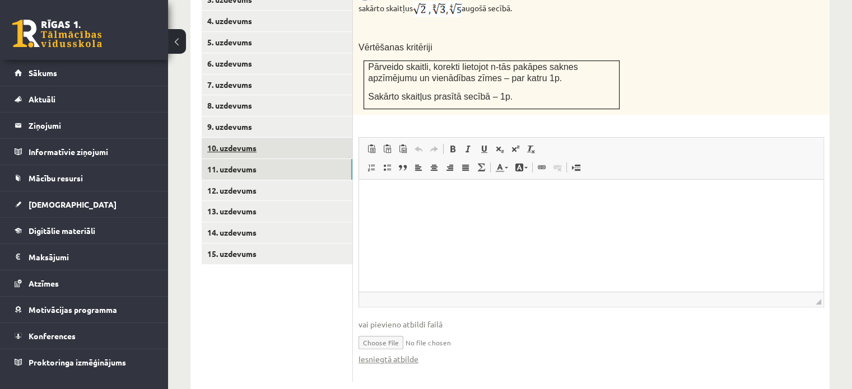
click at [286, 138] on link "10. uzdevums" at bounding box center [277, 148] width 151 height 21
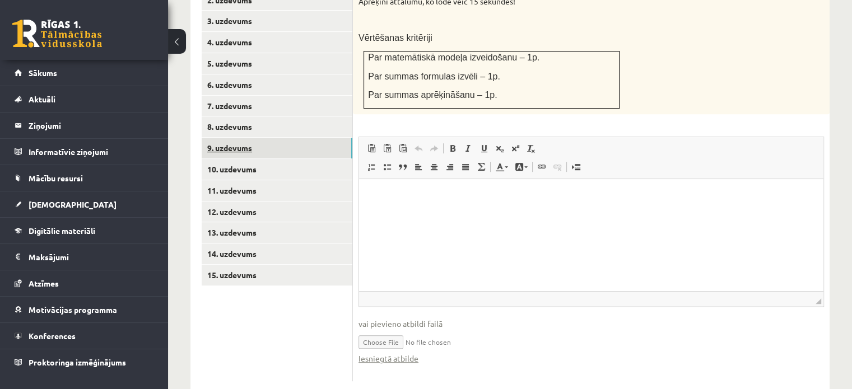
click at [234, 138] on link "9. uzdevums" at bounding box center [277, 148] width 151 height 21
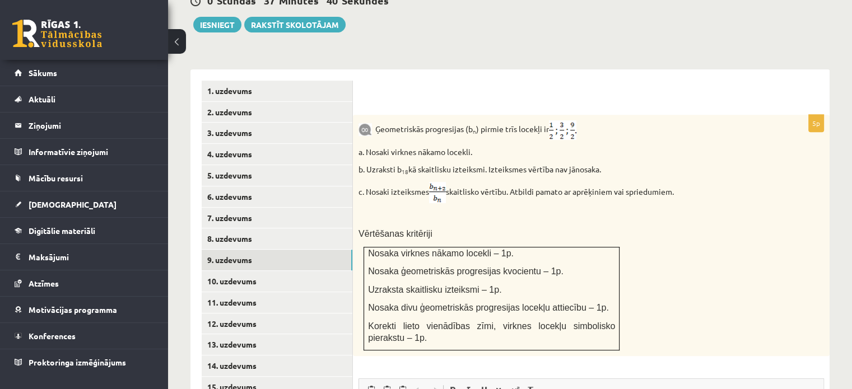
click at [401, 340] on div "5p Ģeometriskās progresijas (b n ) pirmie trīs locekļi ir a. Nosaki virknes nāk…" at bounding box center [591, 369] width 477 height 509
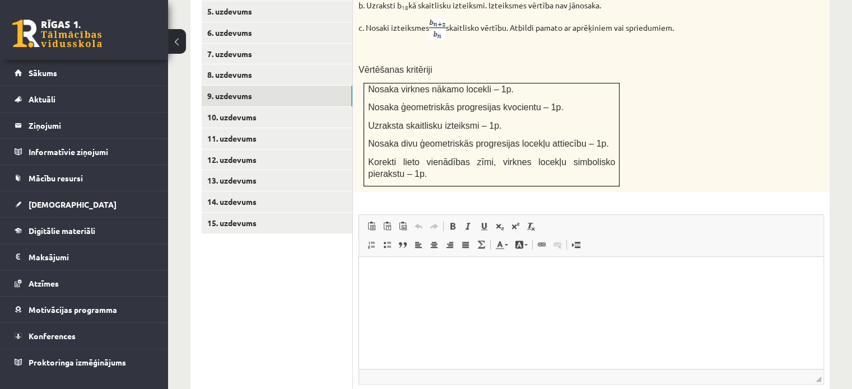
scroll to position [597, 0]
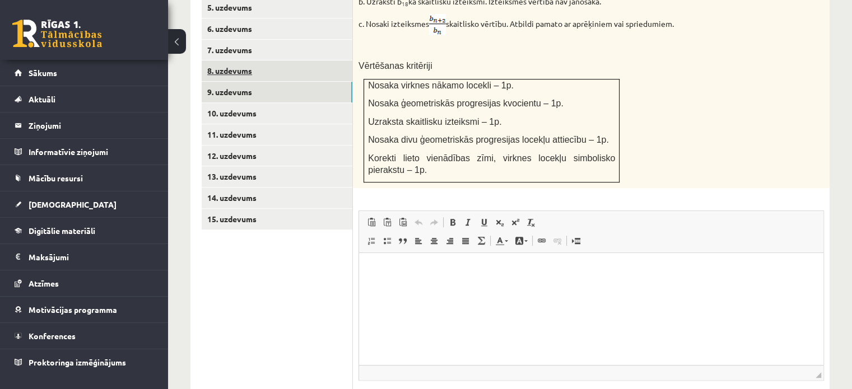
click at [251, 61] on link "8. uzdevums" at bounding box center [277, 71] width 151 height 21
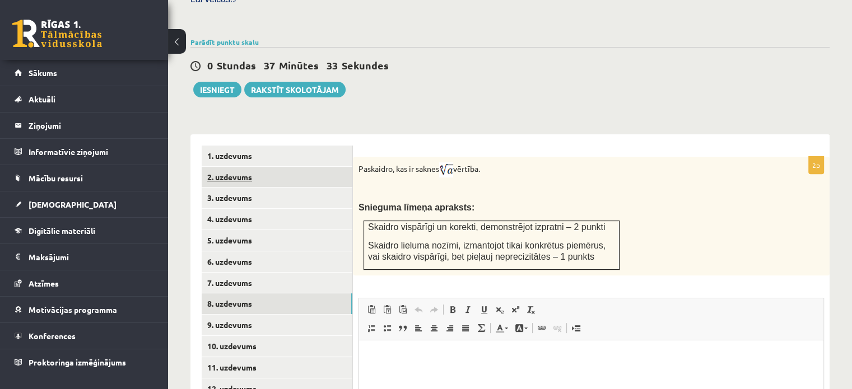
scroll to position [357, 0]
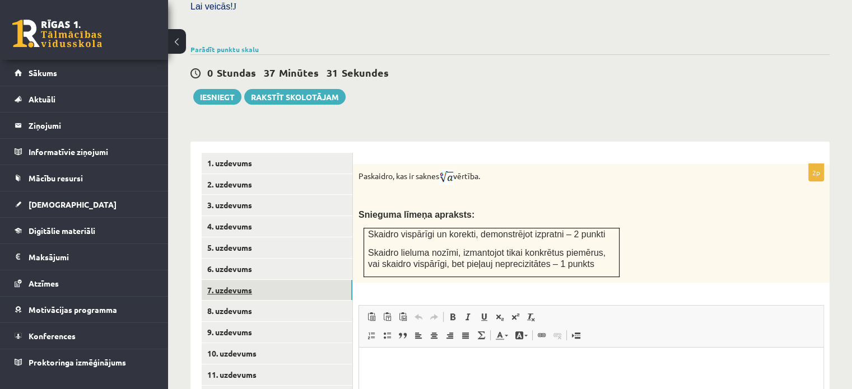
click at [256, 280] on link "7. uzdevums" at bounding box center [277, 290] width 151 height 21
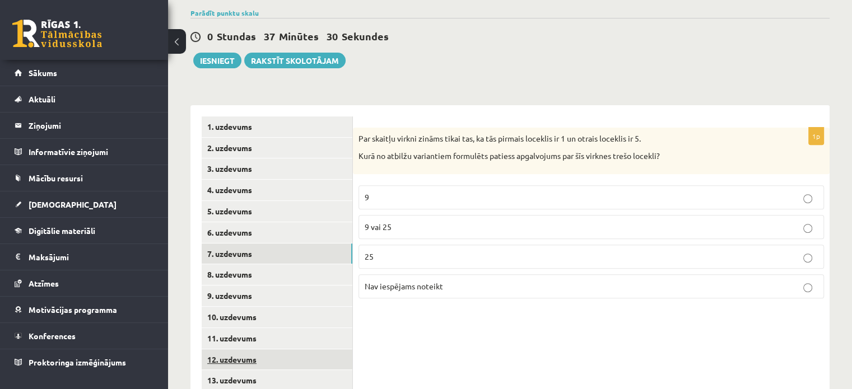
scroll to position [413, 0]
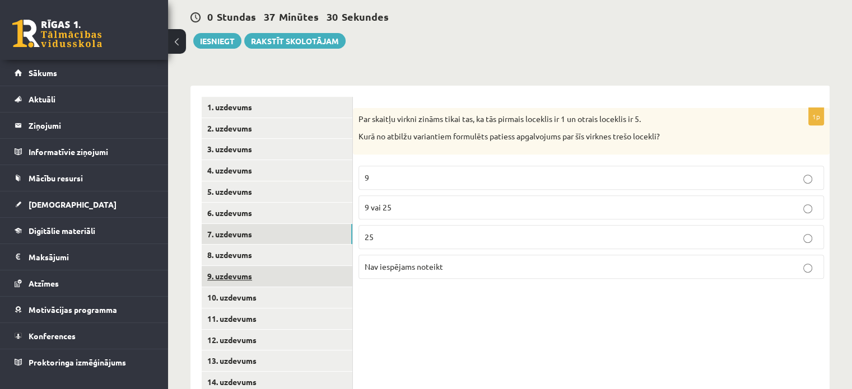
click at [261, 266] on link "9. uzdevums" at bounding box center [277, 276] width 151 height 21
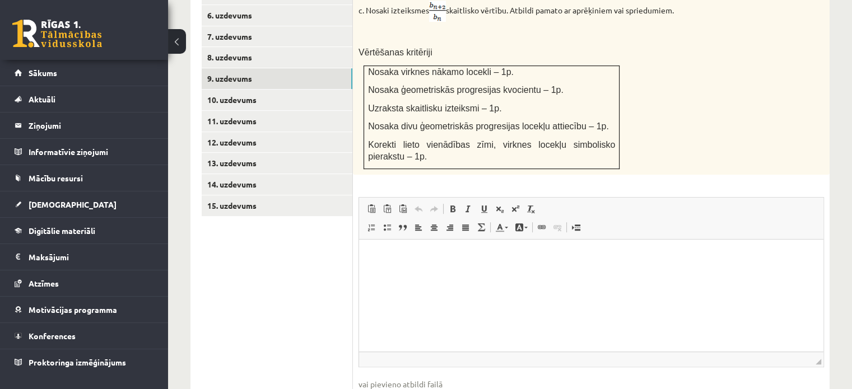
scroll to position [671, 0]
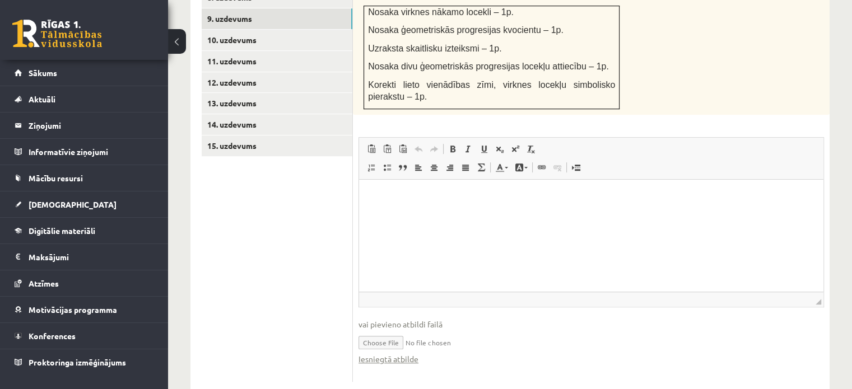
type input "**********"
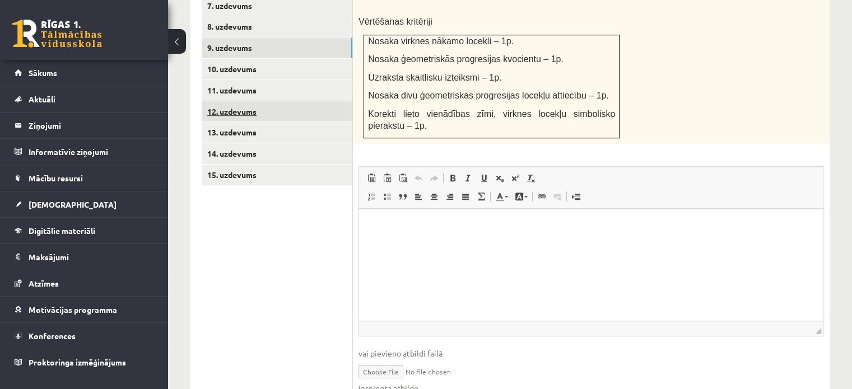
scroll to position [615, 0]
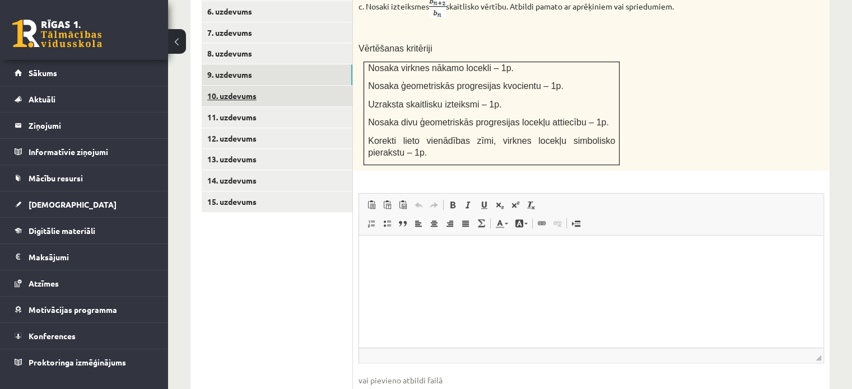
click at [271, 86] on link "10. uzdevums" at bounding box center [277, 96] width 151 height 21
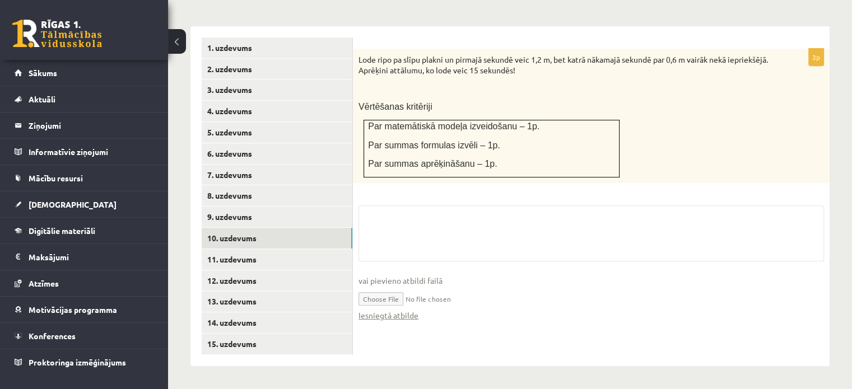
scroll to position [447, 0]
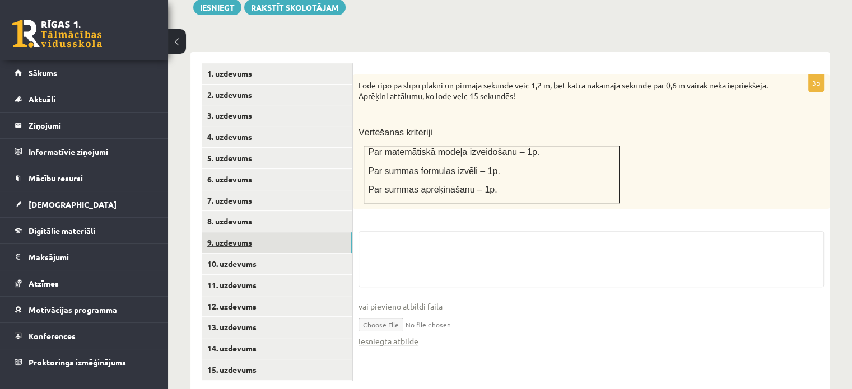
click at [282, 233] on link "9. uzdevums" at bounding box center [277, 243] width 151 height 21
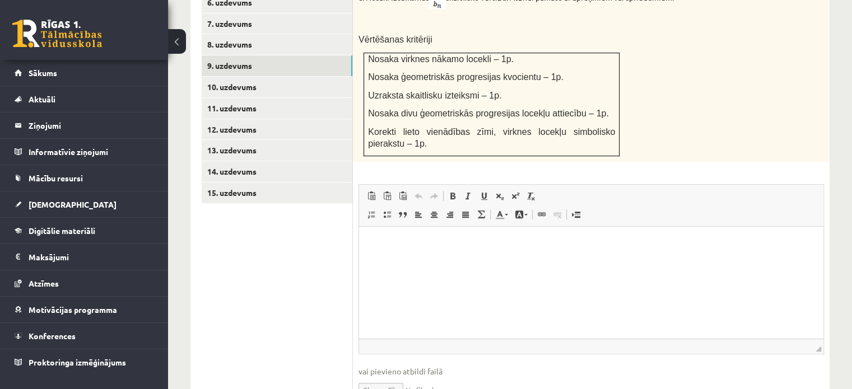
scroll to position [671, 0]
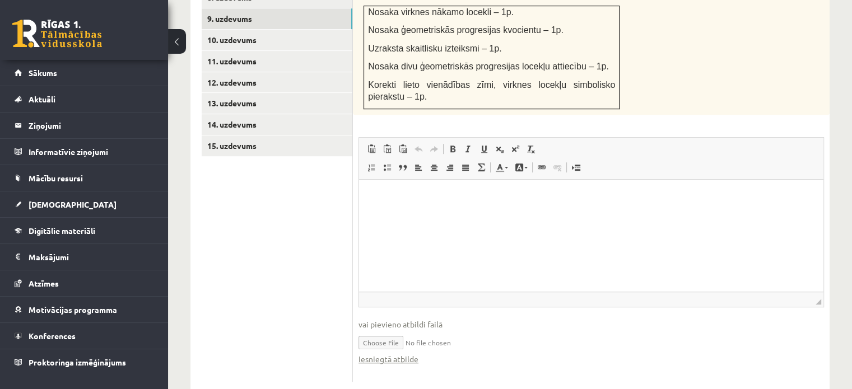
click at [383, 331] on input "file" at bounding box center [592, 342] width 466 height 23
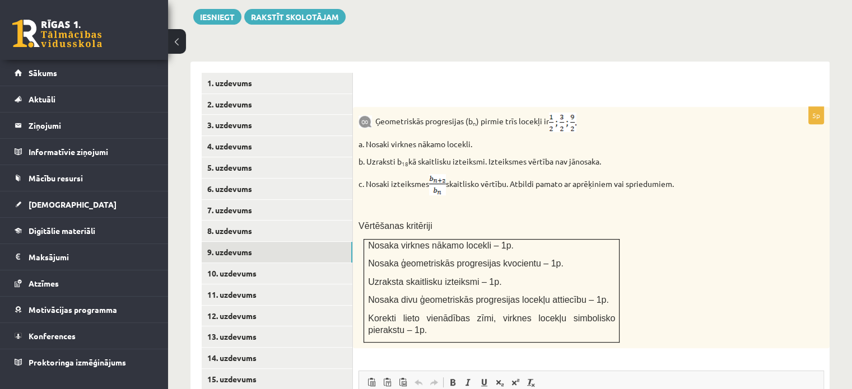
scroll to position [335, 0]
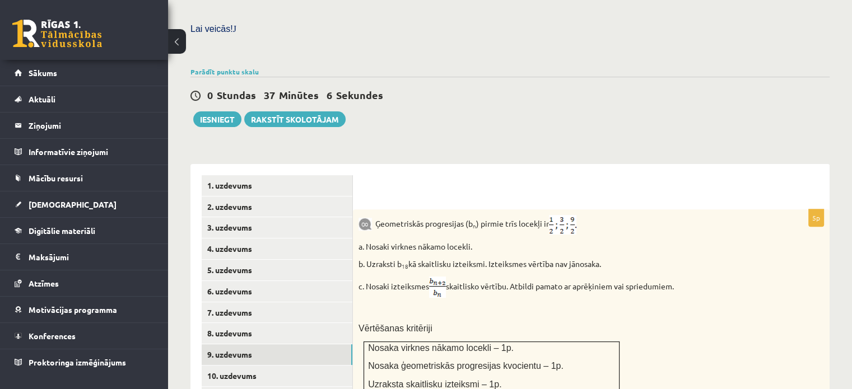
type input "**********"
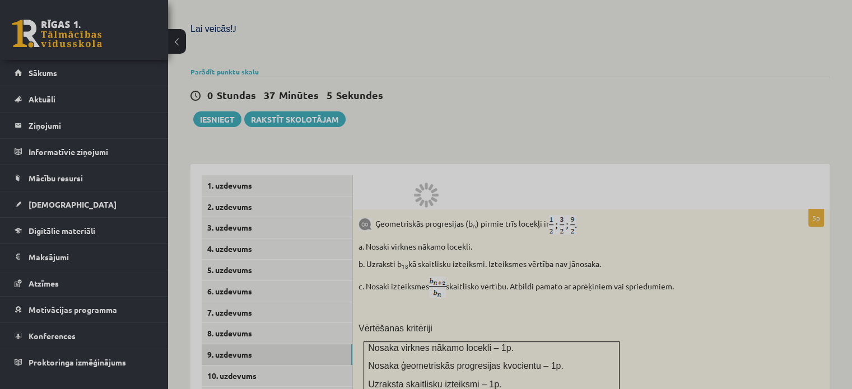
click at [211, 109] on div at bounding box center [426, 194] width 852 height 389
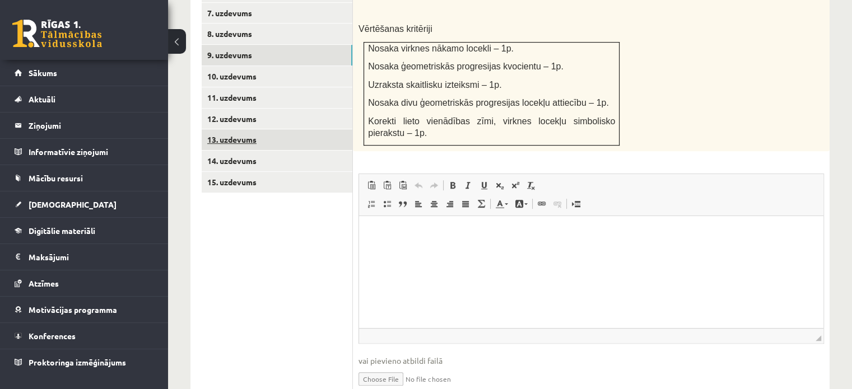
scroll to position [615, 0]
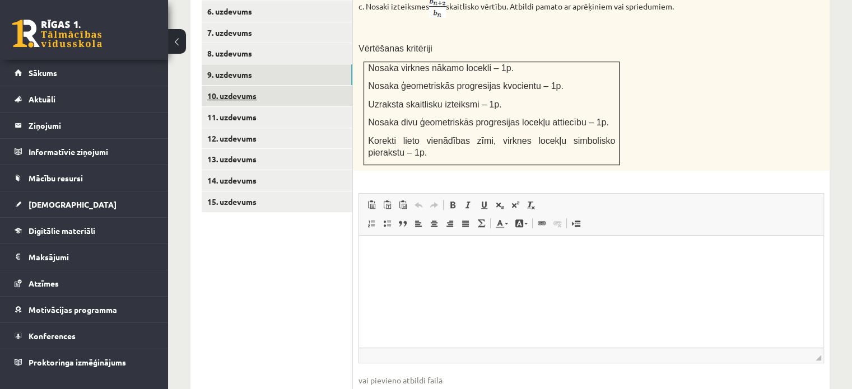
click at [249, 86] on link "10. uzdevums" at bounding box center [277, 96] width 151 height 21
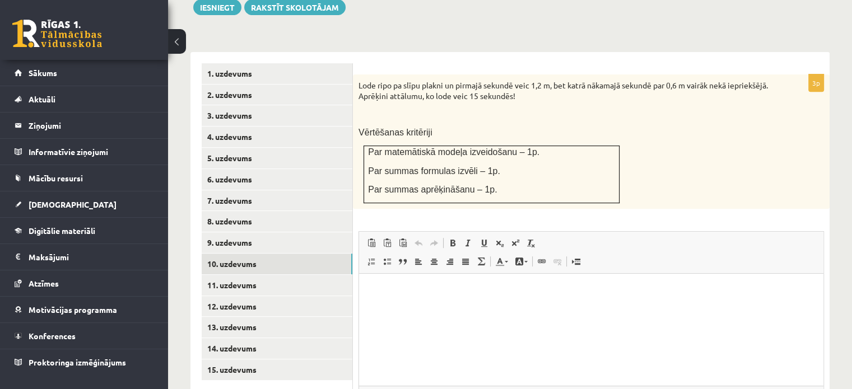
scroll to position [541, 0]
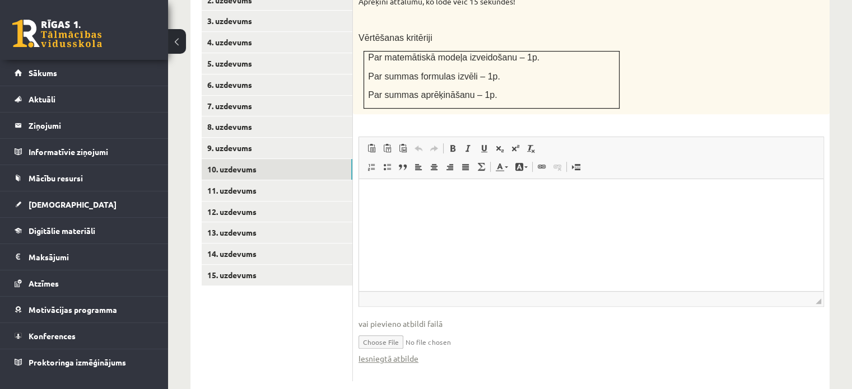
click at [386, 330] on input "file" at bounding box center [592, 341] width 466 height 23
type input "**********"
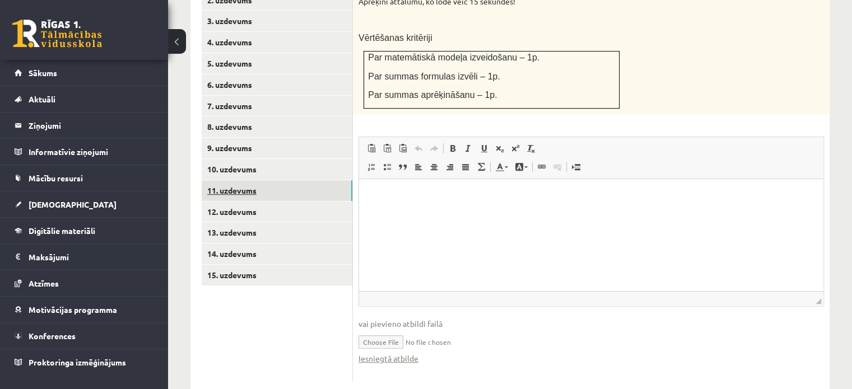
click at [231, 180] on link "11. uzdevums" at bounding box center [277, 190] width 151 height 21
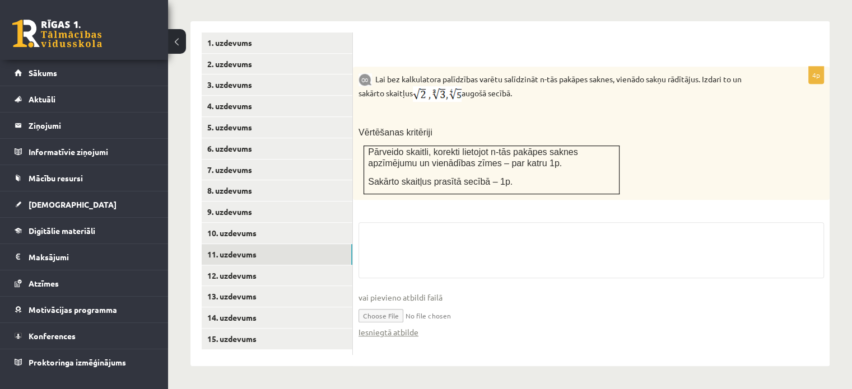
scroll to position [452, 0]
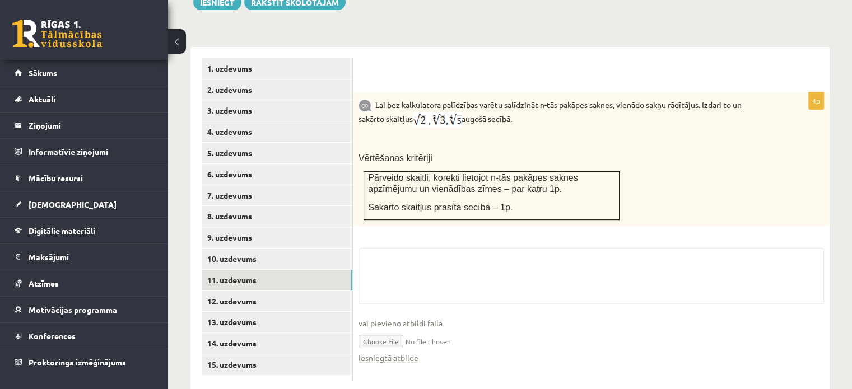
click at [387, 330] on input "file" at bounding box center [592, 341] width 466 height 23
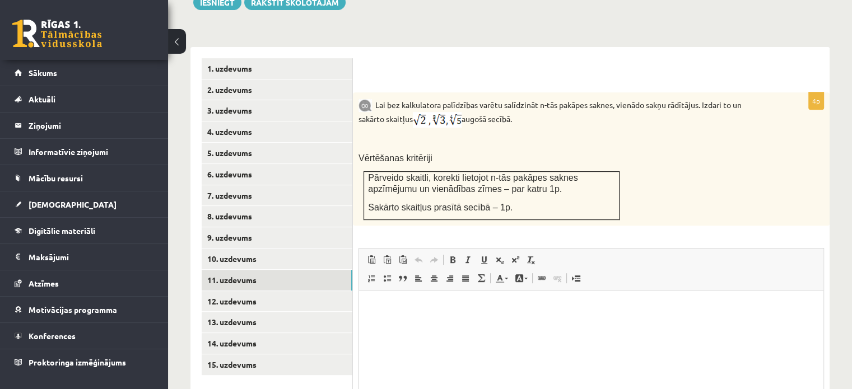
scroll to position [0, 0]
type input "**********"
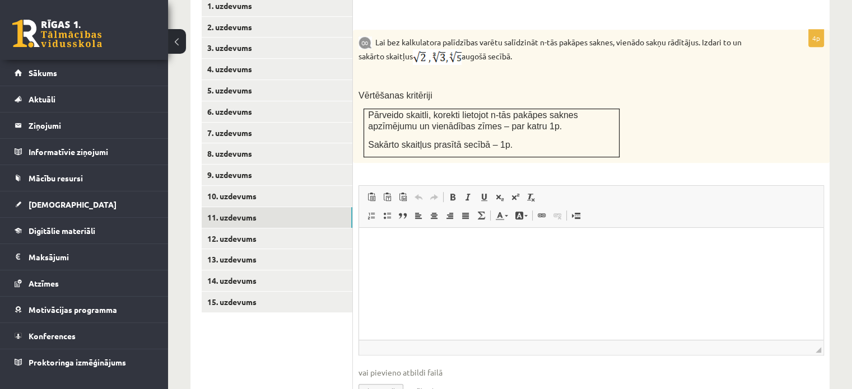
scroll to position [563, 0]
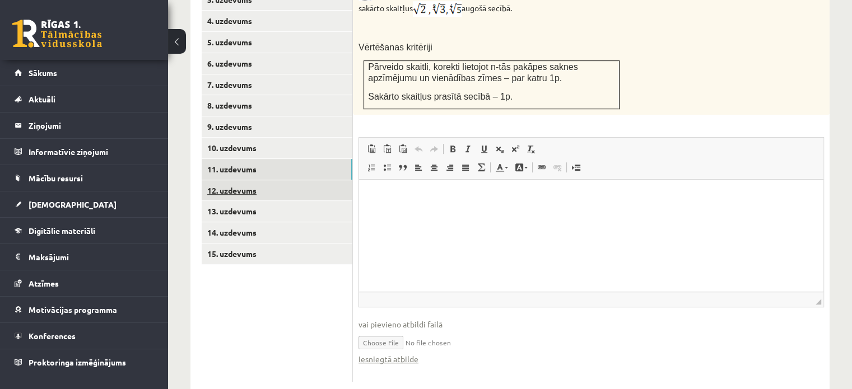
click at [291, 180] on link "12. uzdevums" at bounding box center [277, 190] width 151 height 21
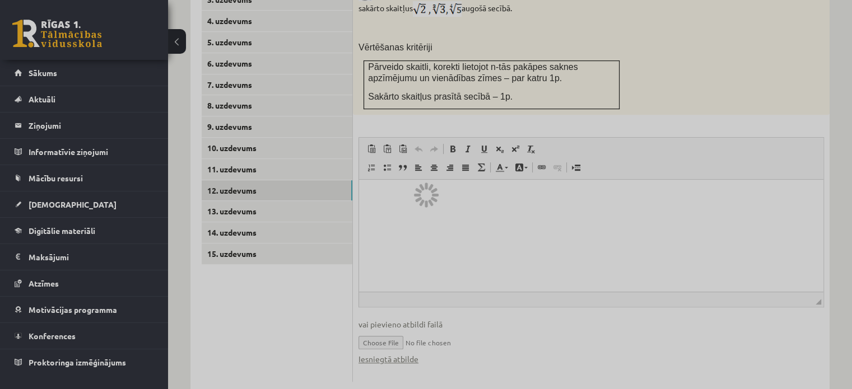
scroll to position [483, 0]
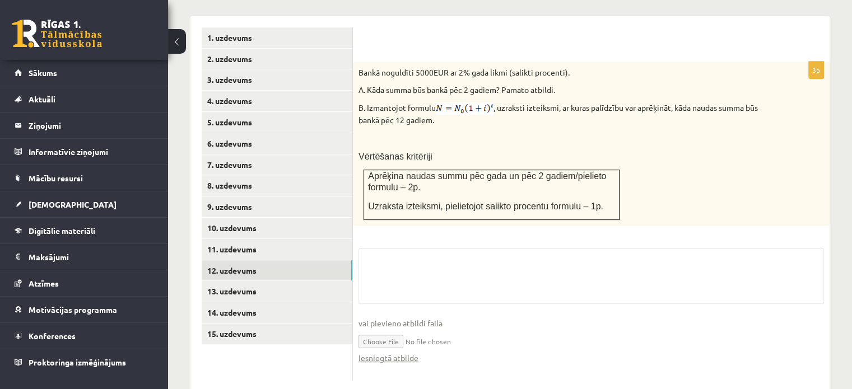
click at [390, 330] on input "file" at bounding box center [592, 341] width 466 height 23
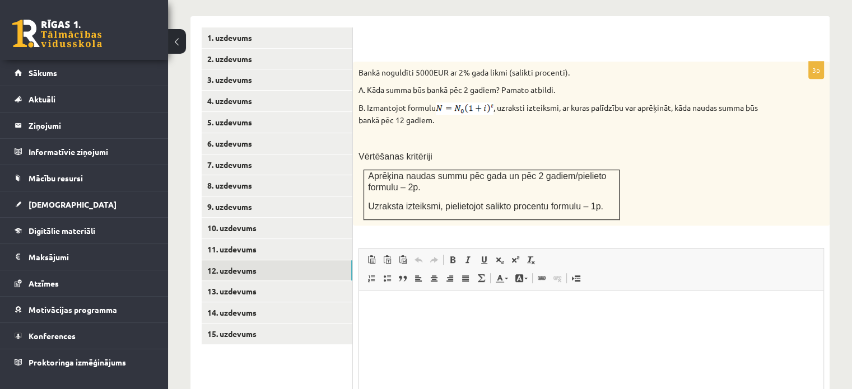
scroll to position [0, 0]
type input "**********"
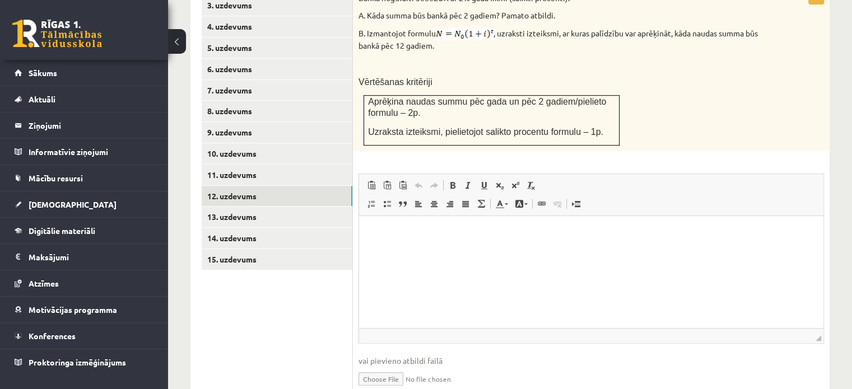
scroll to position [593, 0]
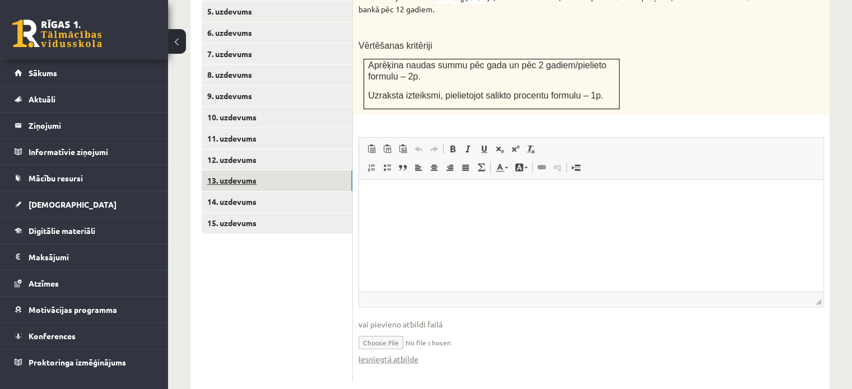
click at [284, 170] on link "13. uzdevums" at bounding box center [277, 180] width 151 height 21
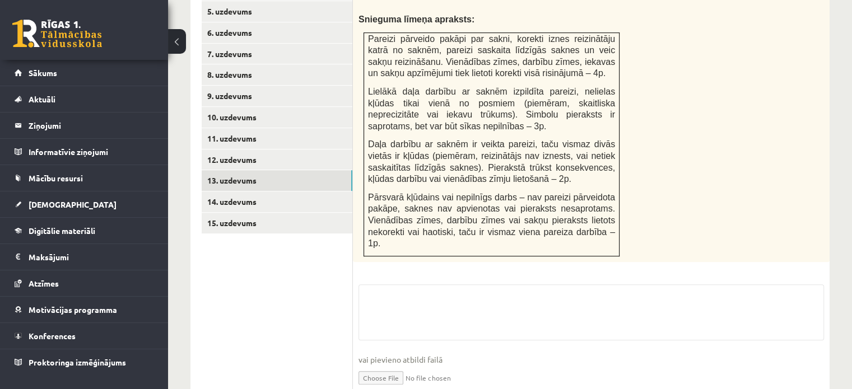
click at [392, 366] on input "file" at bounding box center [592, 377] width 466 height 23
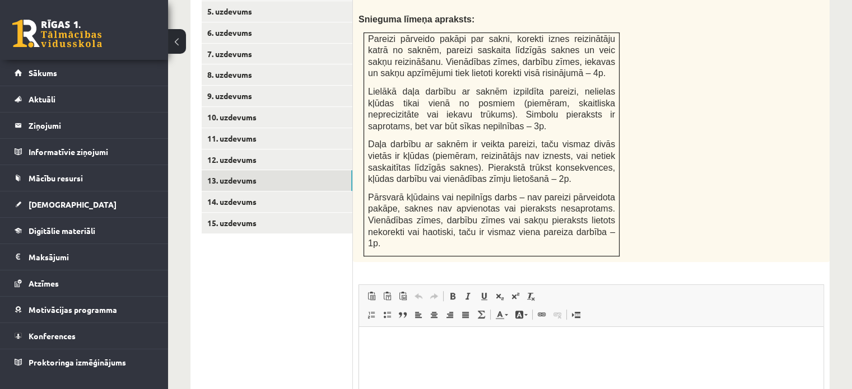
scroll to position [0, 0]
type input "**********"
click at [278, 192] on link "14. uzdevums" at bounding box center [277, 202] width 151 height 21
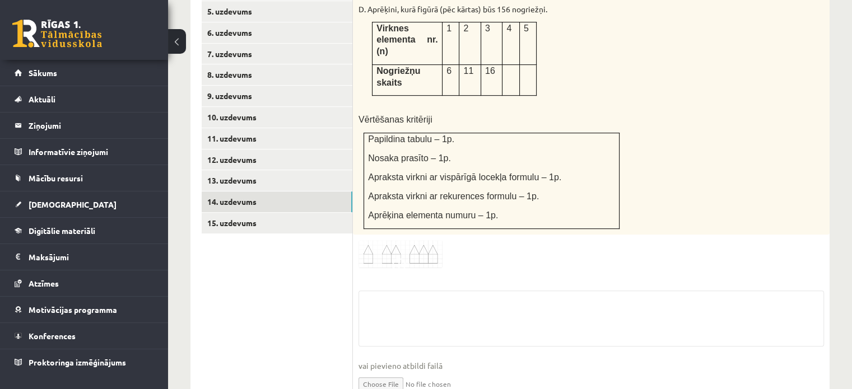
scroll to position [613, 0]
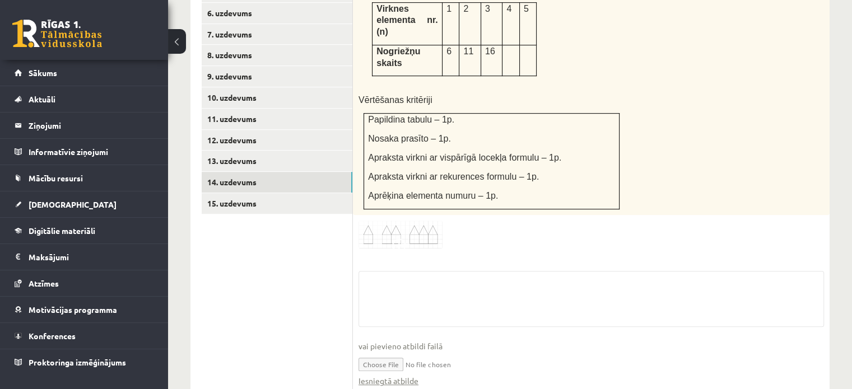
click at [392, 353] on input "file" at bounding box center [592, 364] width 466 height 23
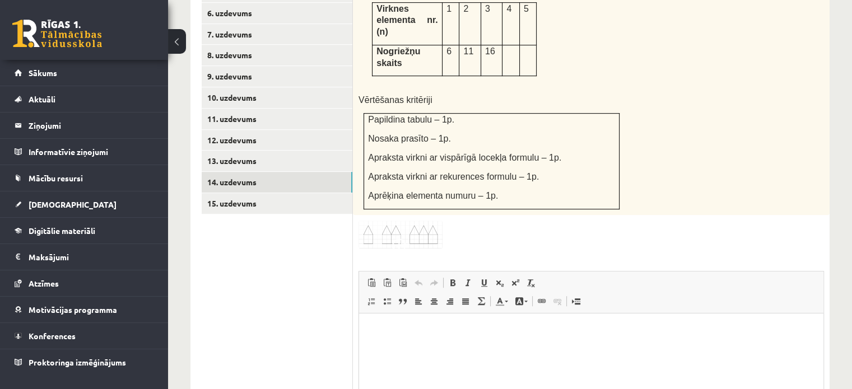
scroll to position [0, 0]
type input "**********"
click at [263, 193] on link "15. uzdevums" at bounding box center [277, 203] width 151 height 21
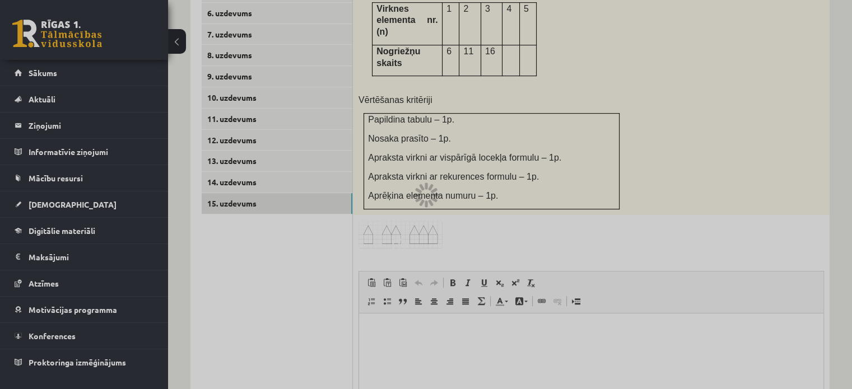
scroll to position [574, 0]
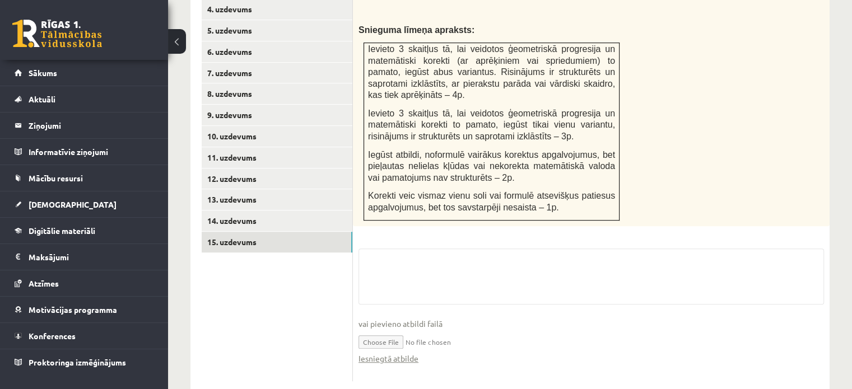
click at [385, 330] on input "file" at bounding box center [592, 341] width 466 height 23
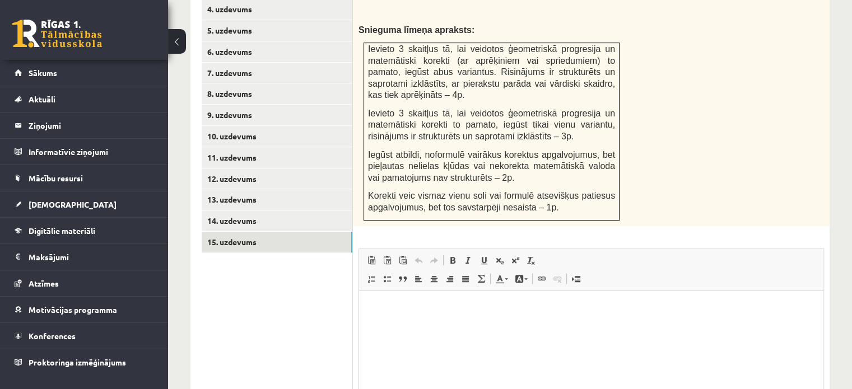
scroll to position [0, 0]
type input "**********"
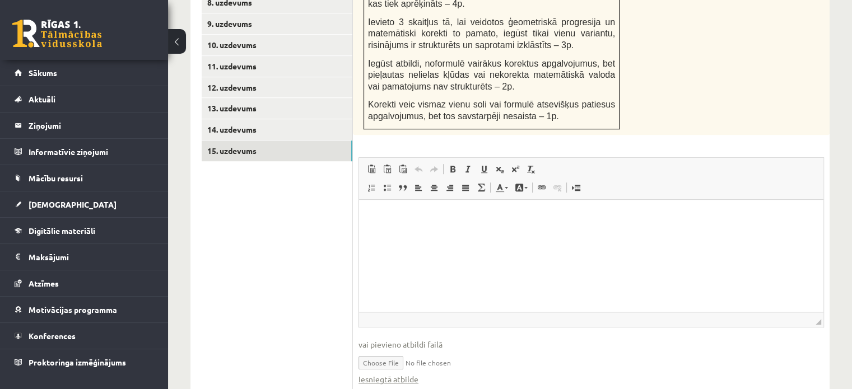
scroll to position [685, 0]
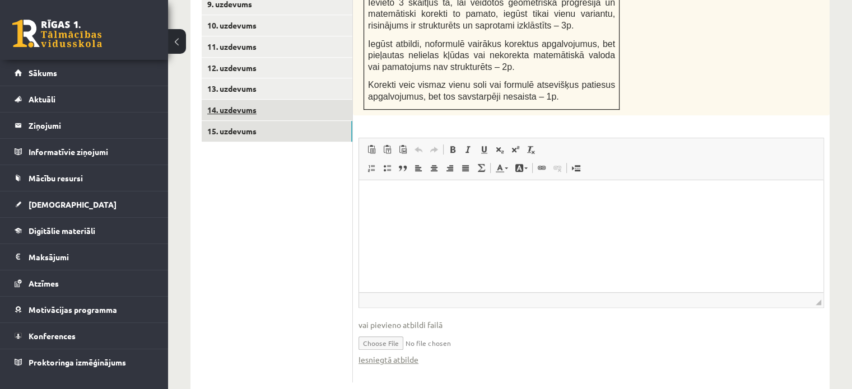
click at [282, 100] on link "14. uzdevums" at bounding box center [277, 110] width 151 height 21
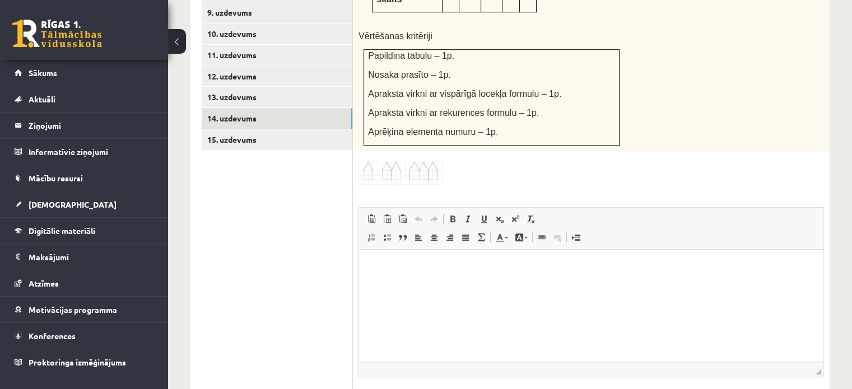
scroll to position [724, 0]
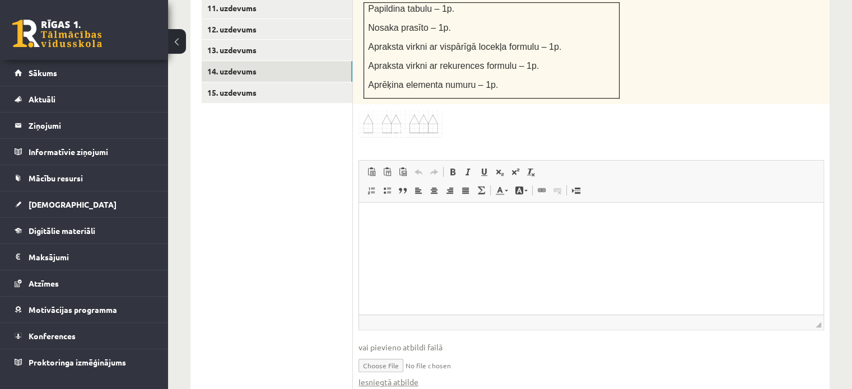
click at [389, 354] on input "file" at bounding box center [592, 365] width 466 height 23
type input "**********"
click at [396, 377] on link "Iesniegtā atbilde" at bounding box center [389, 383] width 60 height 12
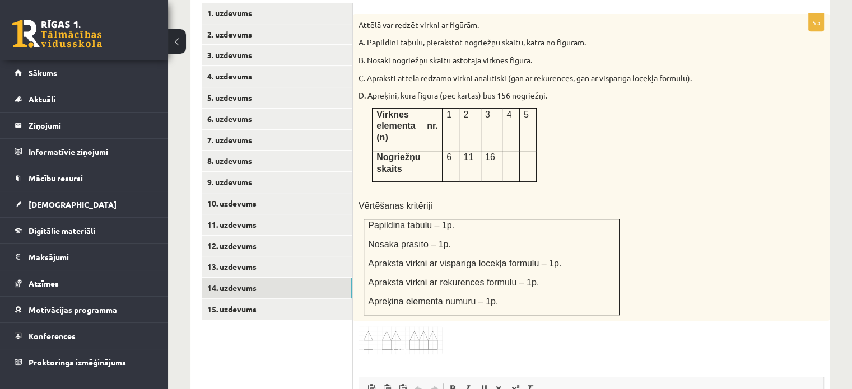
scroll to position [556, 0]
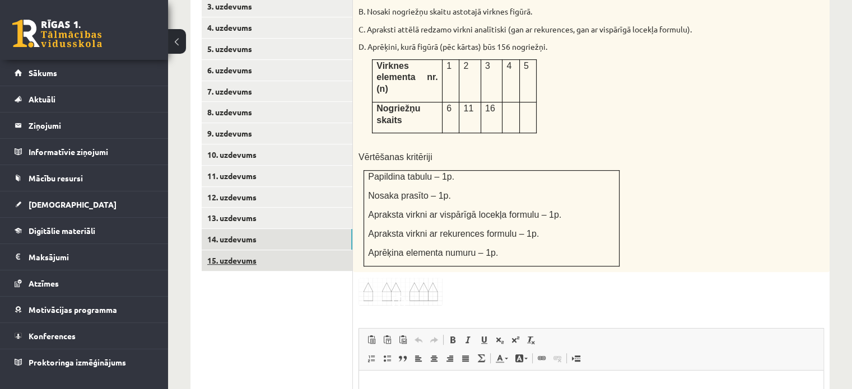
click at [291, 251] on link "15. uzdevums" at bounding box center [277, 261] width 151 height 21
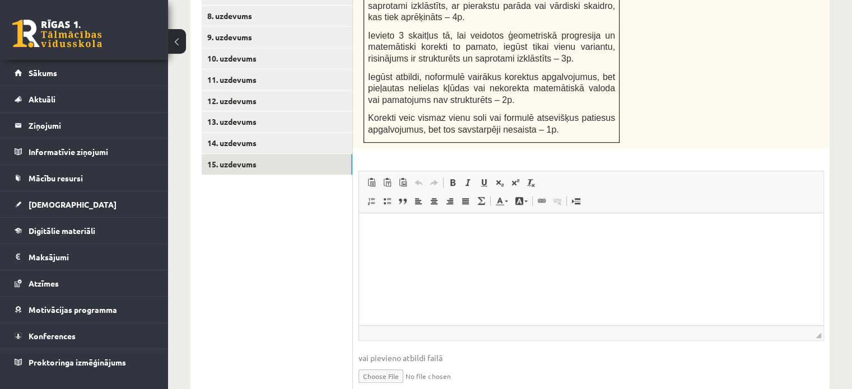
scroll to position [685, 0]
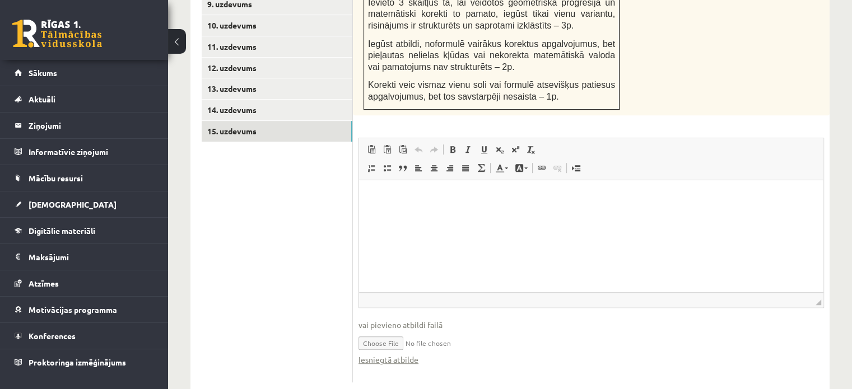
click at [393, 331] on input "file" at bounding box center [592, 342] width 466 height 23
type input "**********"
click at [402, 354] on link "Iesniegtā atbilde" at bounding box center [389, 360] width 60 height 12
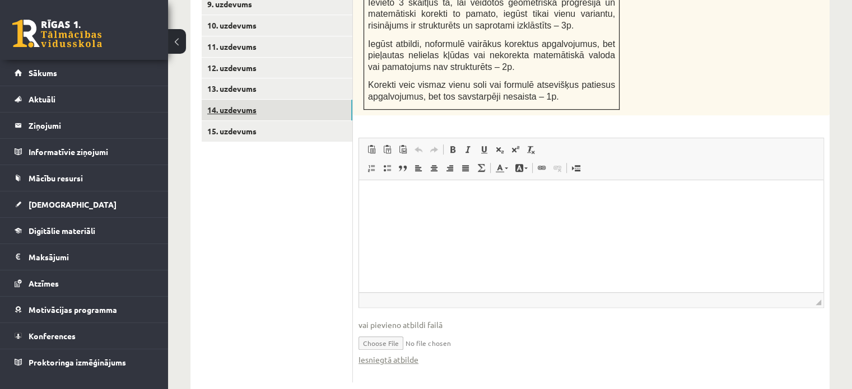
click at [251, 100] on link "14. uzdevums" at bounding box center [277, 110] width 151 height 21
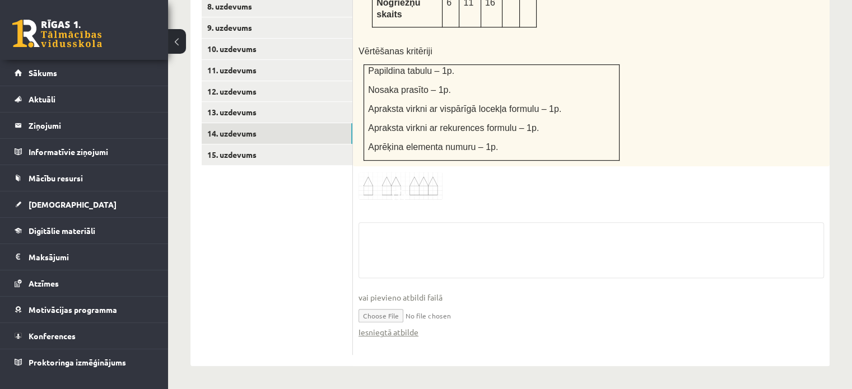
scroll to position [613, 0]
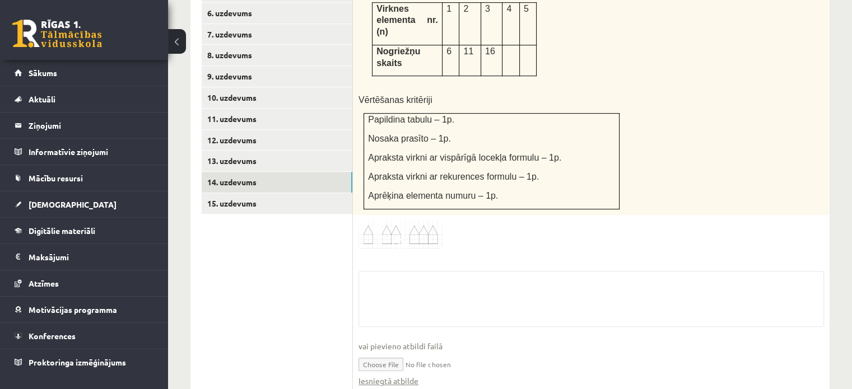
click at [373, 353] on input "file" at bounding box center [592, 364] width 466 height 23
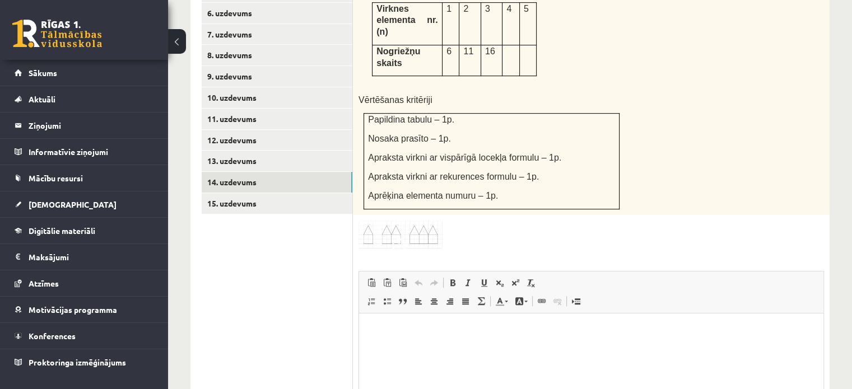
scroll to position [0, 0]
type input "**********"
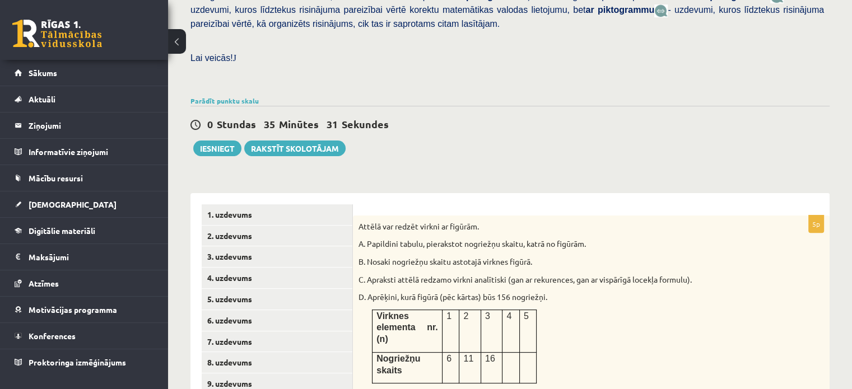
scroll to position [276, 0]
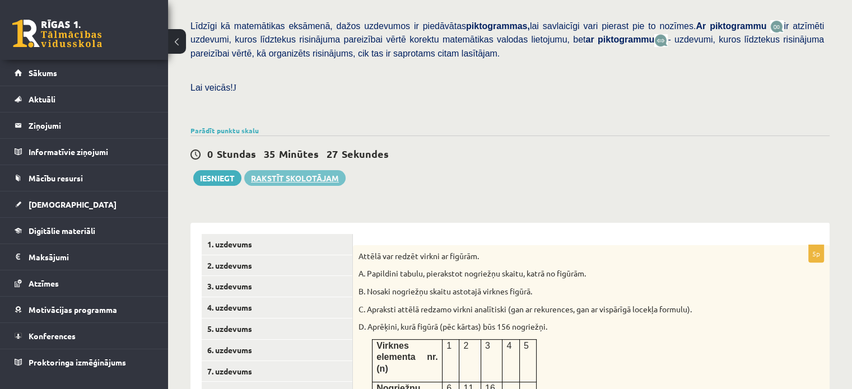
click at [321, 170] on link "Rakstīt skolotājam" at bounding box center [294, 178] width 101 height 16
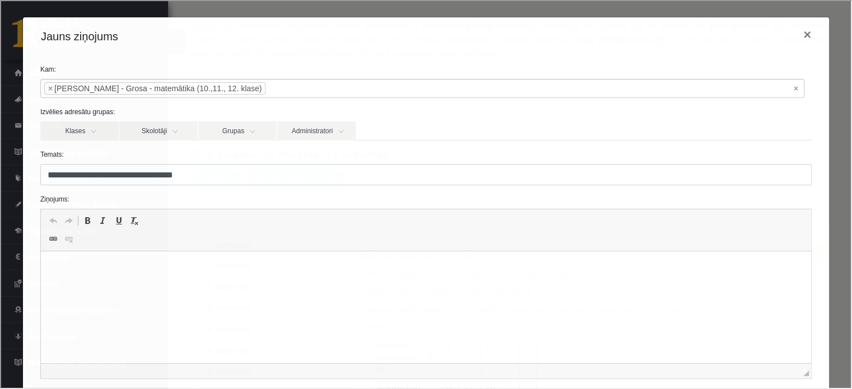
scroll to position [106, 0]
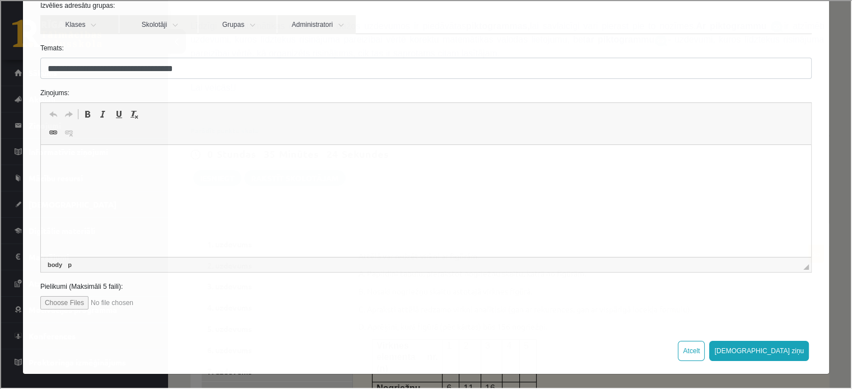
click at [251, 179] on html at bounding box center [425, 162] width 771 height 34
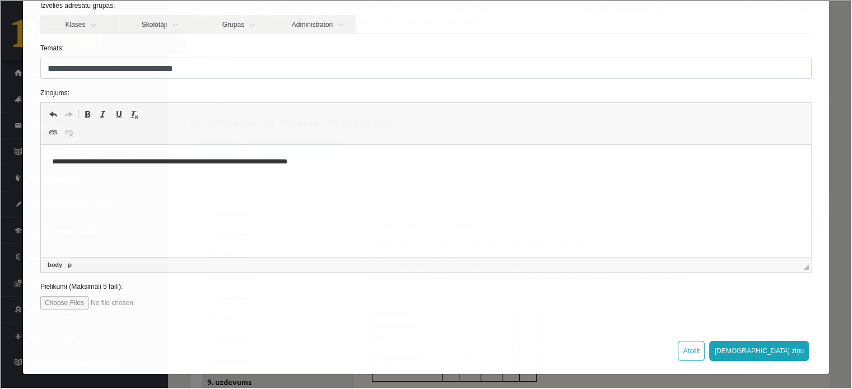
scroll to position [332, 0]
click at [288, 177] on html "**********" at bounding box center [425, 162] width 771 height 34
click at [330, 167] on p "**********" at bounding box center [422, 162] width 741 height 12
click at [197, 166] on p "**********" at bounding box center [422, 162] width 741 height 12
click at [200, 163] on p "**********" at bounding box center [422, 162] width 741 height 12
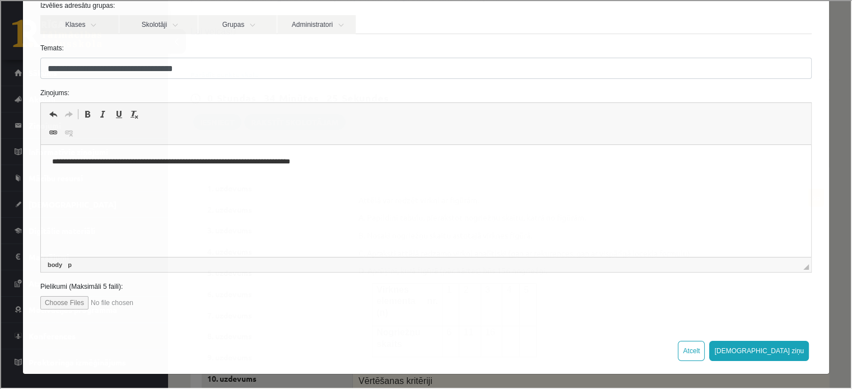
click at [197, 165] on p "**********" at bounding box center [422, 162] width 741 height 12
click at [347, 160] on p "**********" at bounding box center [422, 162] width 741 height 12
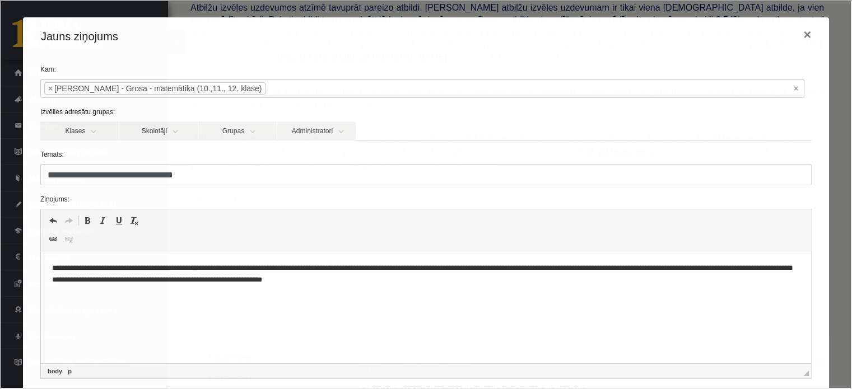
scroll to position [106, 0]
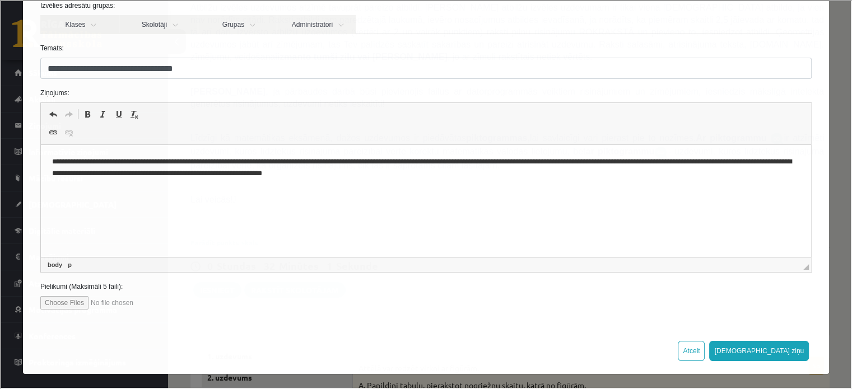
click at [294, 177] on p "**********" at bounding box center [422, 168] width 741 height 24
click at [453, 177] on p "**********" at bounding box center [422, 168] width 741 height 24
click at [778, 351] on button "Sūtīt ziņu" at bounding box center [758, 350] width 100 height 20
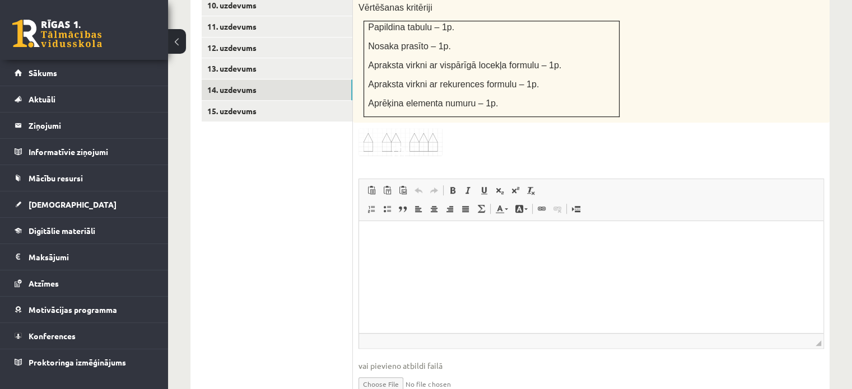
scroll to position [724, 0]
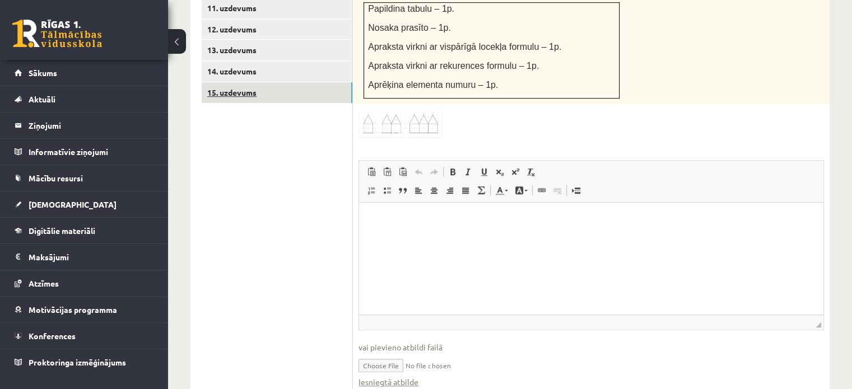
click at [259, 82] on link "15. uzdevums" at bounding box center [277, 92] width 151 height 21
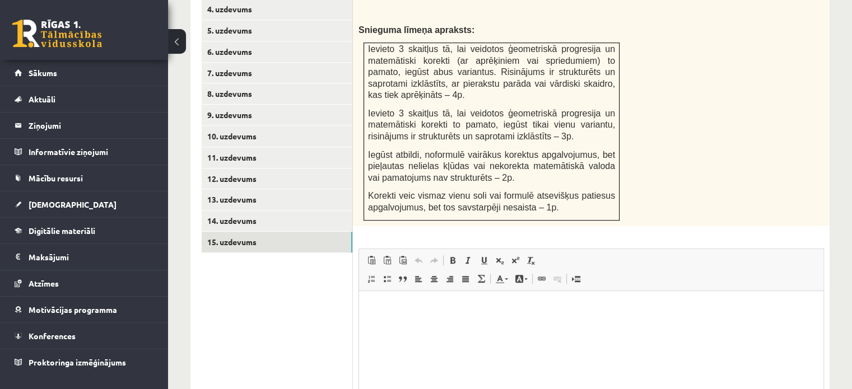
scroll to position [685, 0]
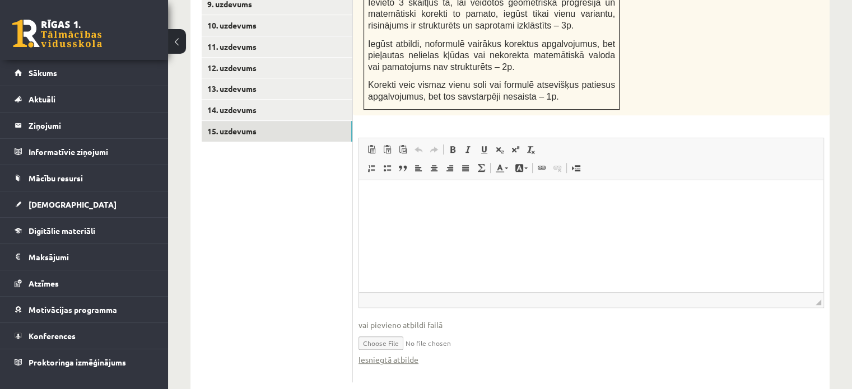
click at [385, 331] on input "file" at bounding box center [592, 342] width 466 height 23
type input "**********"
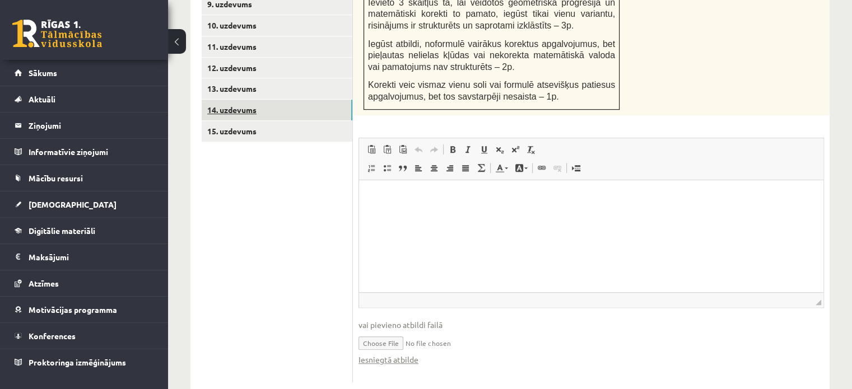
click at [254, 100] on link "14. uzdevums" at bounding box center [277, 110] width 151 height 21
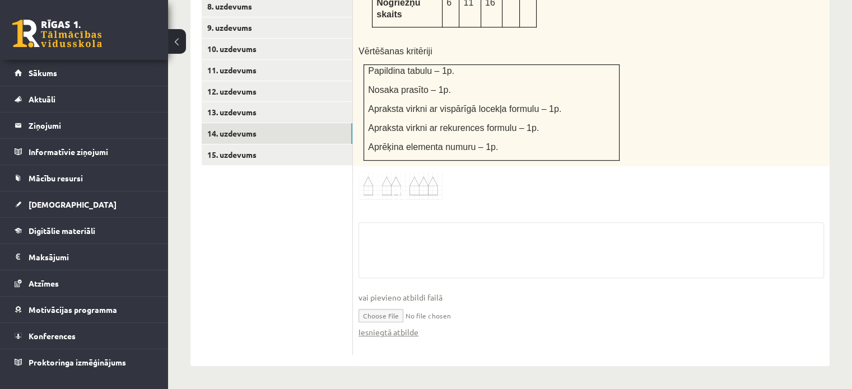
scroll to position [613, 0]
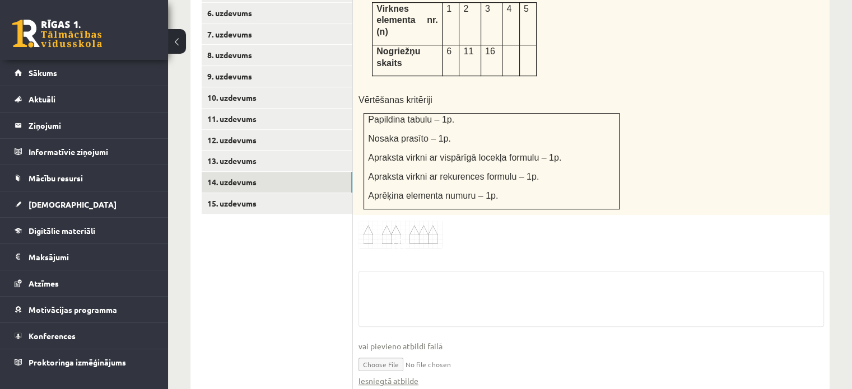
click at [363, 353] on input "file" at bounding box center [592, 364] width 466 height 23
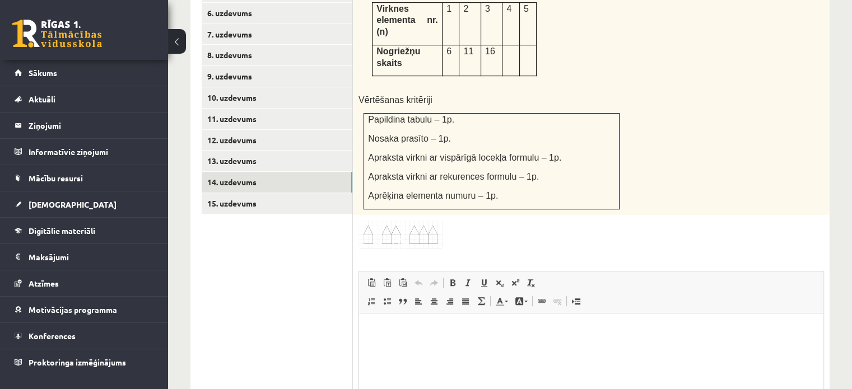
scroll to position [0, 0]
type input "**********"
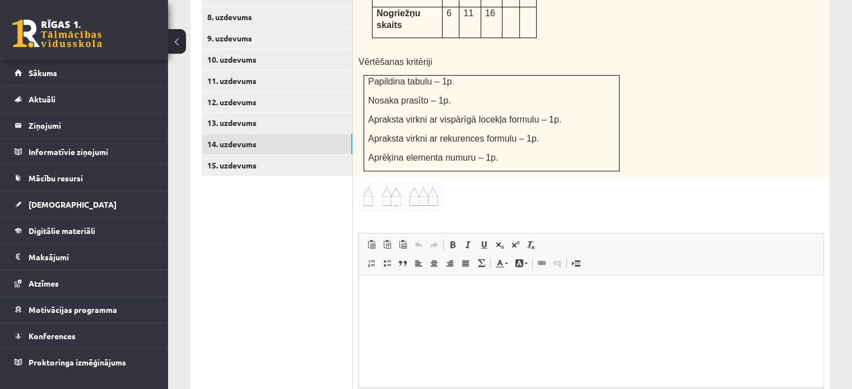
scroll to position [669, 0]
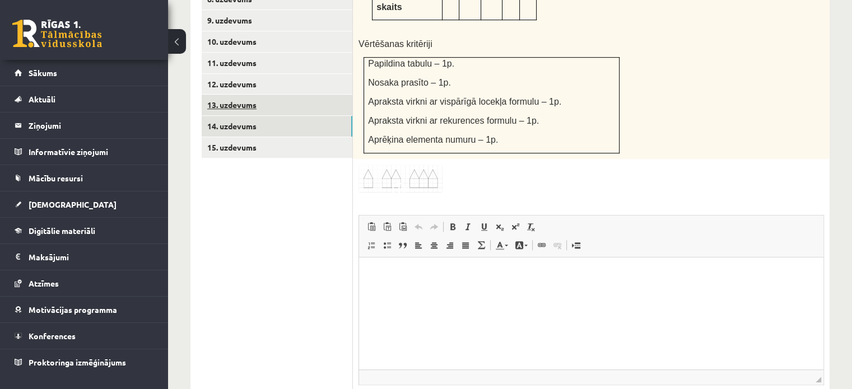
click at [252, 95] on link "13. uzdevums" at bounding box center [277, 105] width 151 height 21
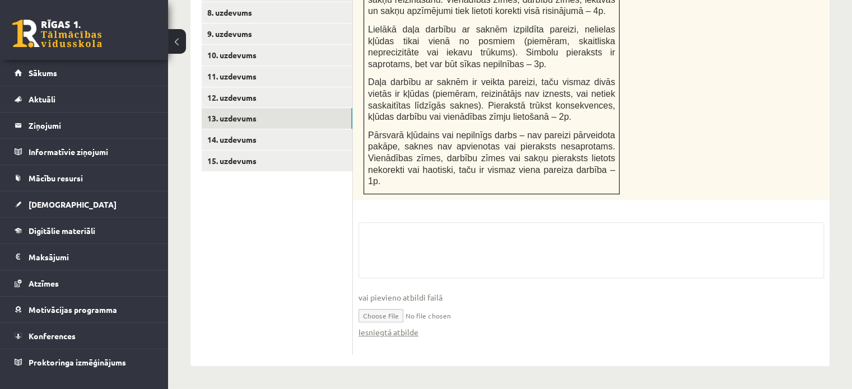
scroll to position [618, 0]
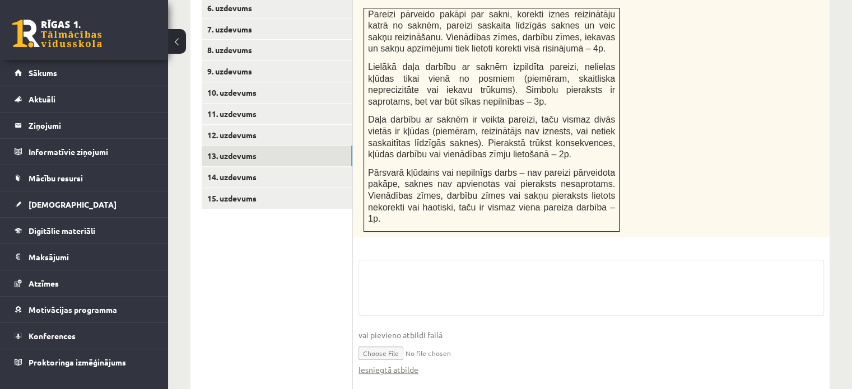
click at [392, 341] on input "file" at bounding box center [592, 352] width 466 height 23
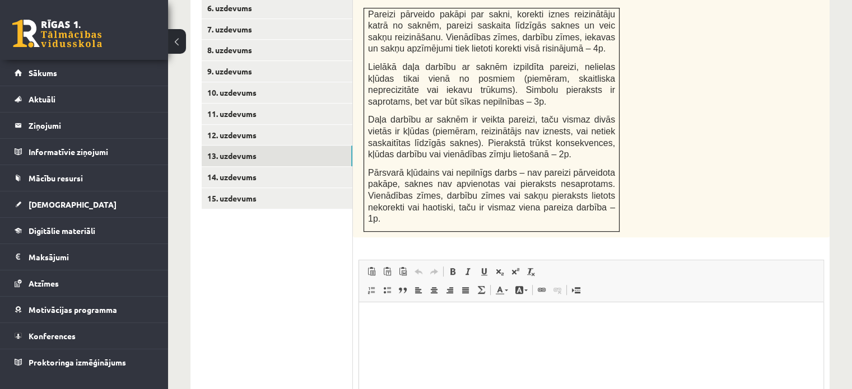
scroll to position [0, 0]
type input "**********"
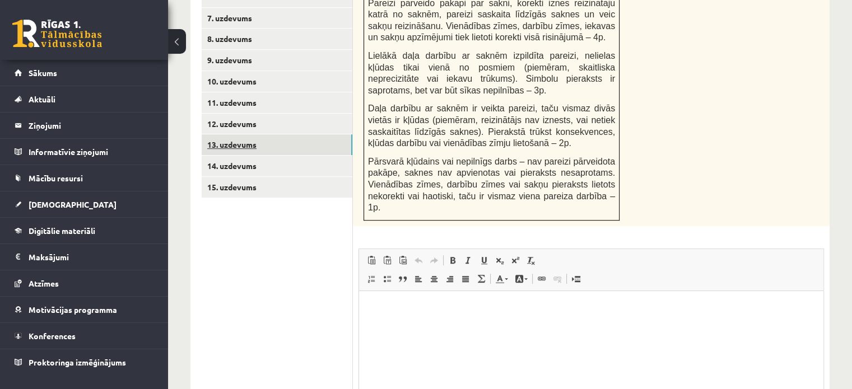
scroll to position [616, 0]
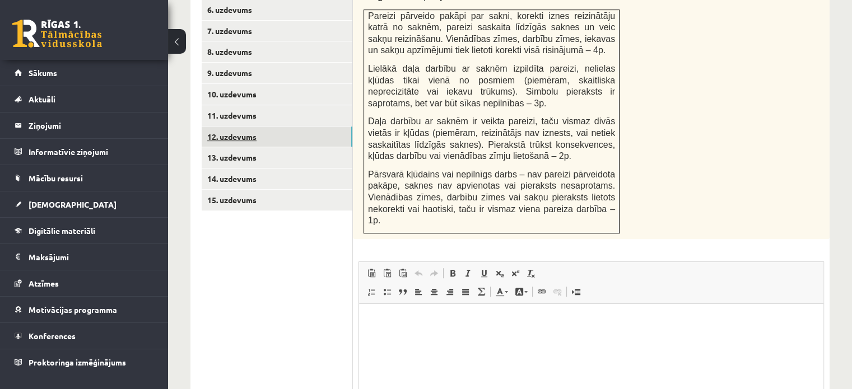
click at [238, 127] on link "12. uzdevums" at bounding box center [277, 137] width 151 height 21
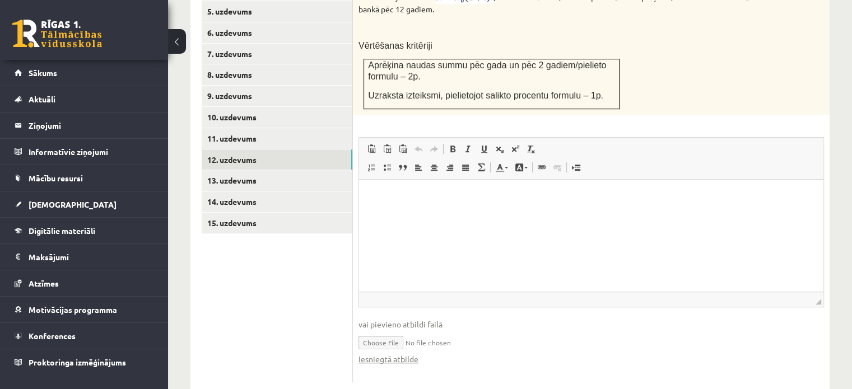
scroll to position [0, 0]
click at [378, 331] on input "file" at bounding box center [592, 342] width 466 height 23
type input "**********"
click at [240, 128] on link "11. uzdevums" at bounding box center [277, 138] width 151 height 21
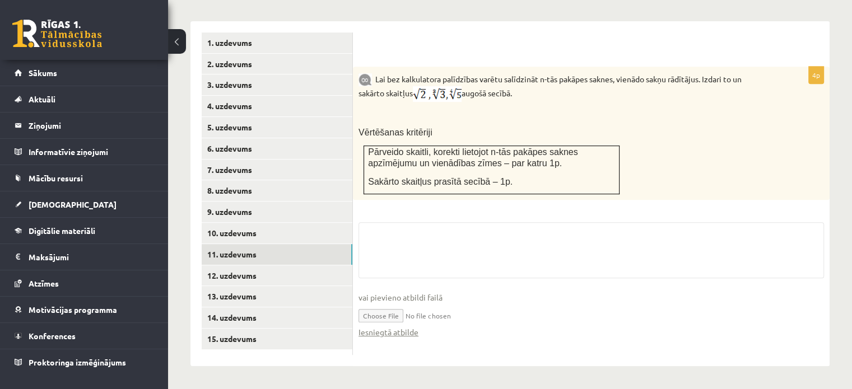
scroll to position [452, 0]
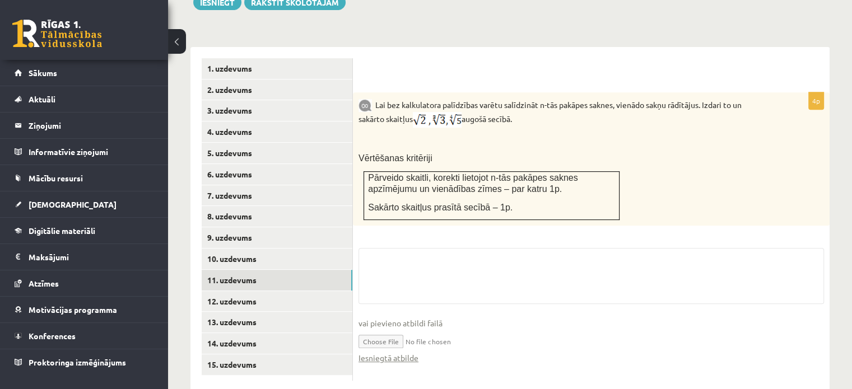
click at [372, 330] on input "file" at bounding box center [592, 341] width 466 height 23
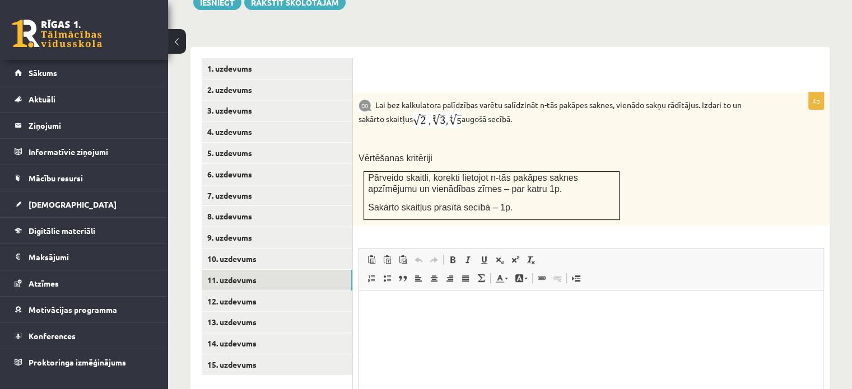
scroll to position [0, 0]
type input "**********"
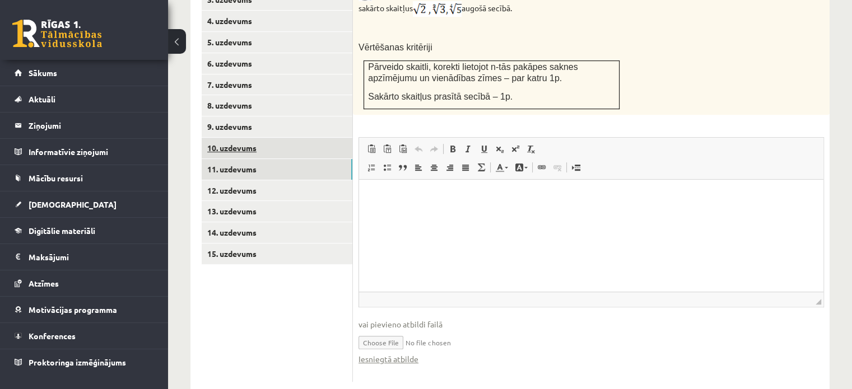
click at [285, 138] on link "10. uzdevums" at bounding box center [277, 148] width 151 height 21
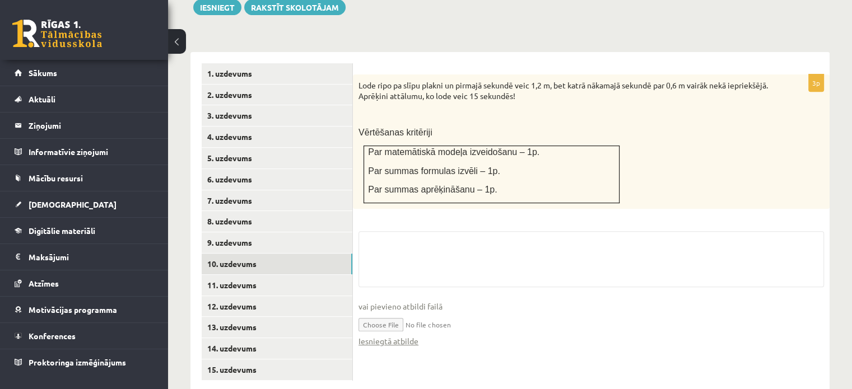
scroll to position [541, 0]
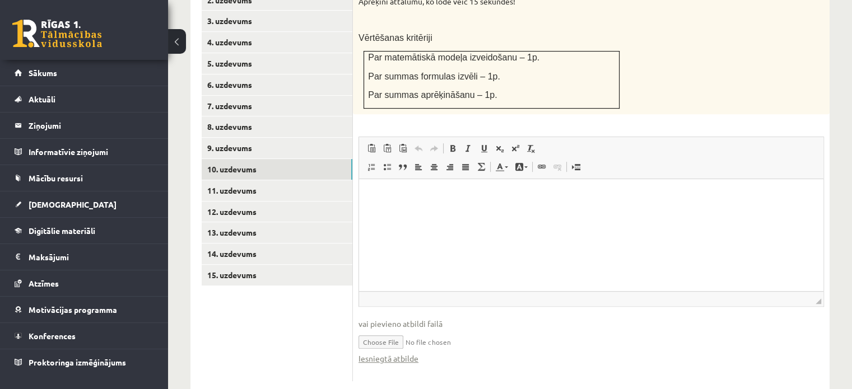
click at [374, 330] on input "file" at bounding box center [592, 341] width 466 height 23
type input "**********"
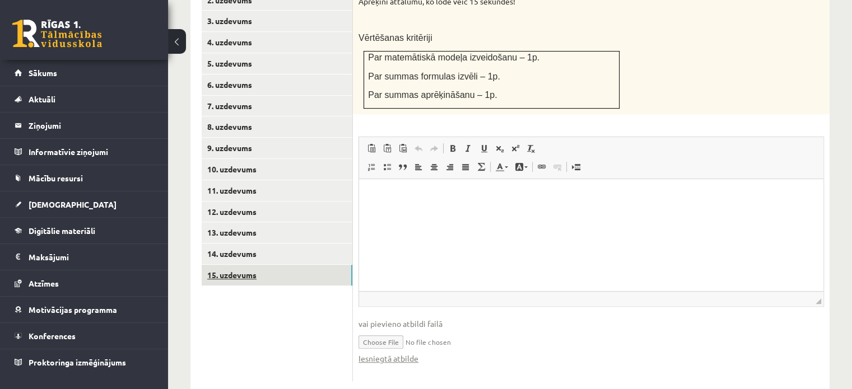
click at [239, 265] on link "15. uzdevums" at bounding box center [277, 275] width 151 height 21
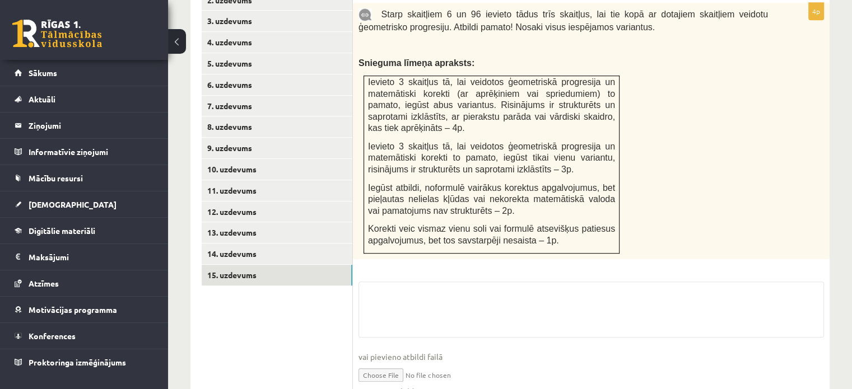
click at [382, 363] on input "file" at bounding box center [592, 374] width 466 height 23
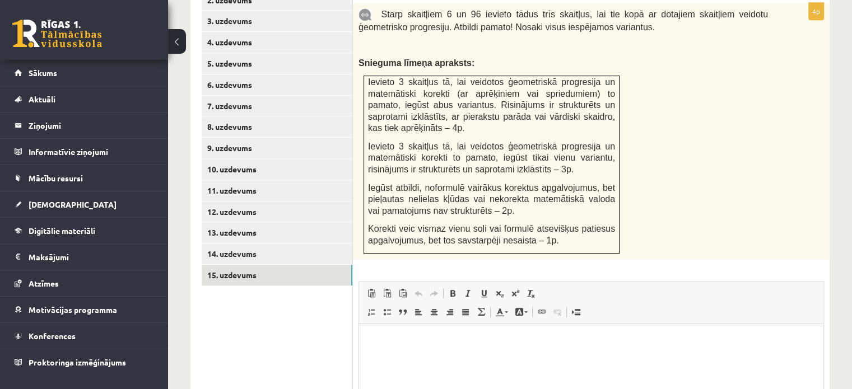
type input "**********"
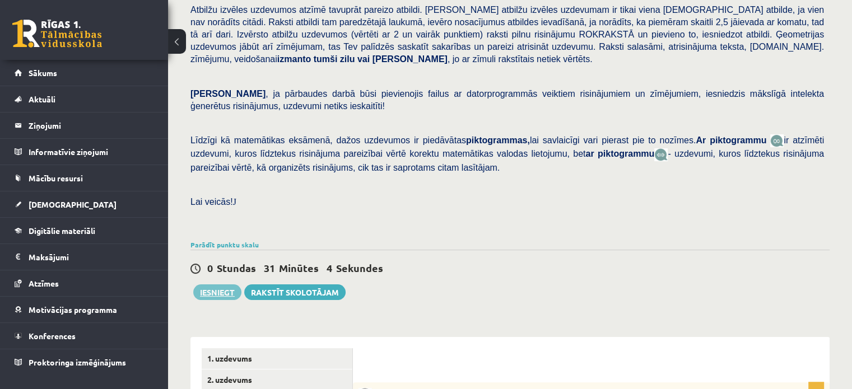
scroll to position [168, 0]
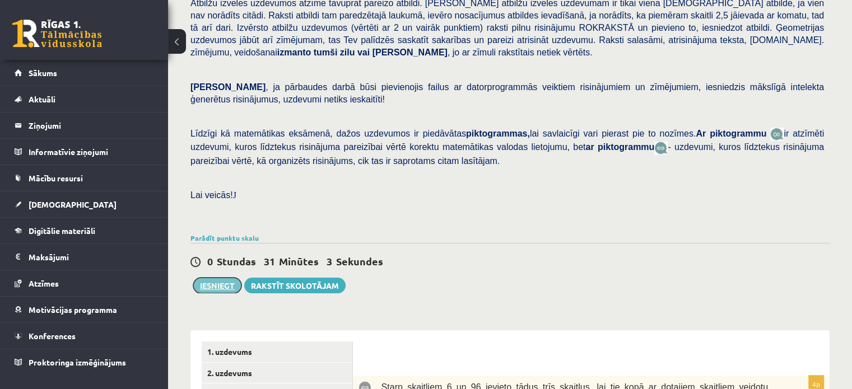
click at [226, 278] on button "Iesniegt" at bounding box center [217, 286] width 48 height 16
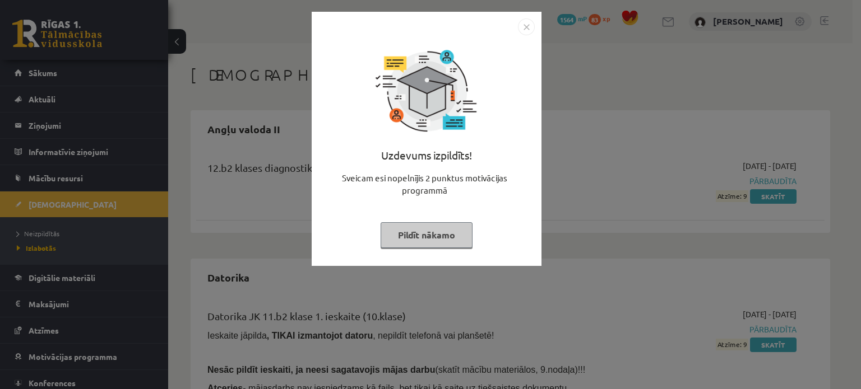
click at [453, 235] on button "Pildīt nākamo" at bounding box center [427, 235] width 92 height 26
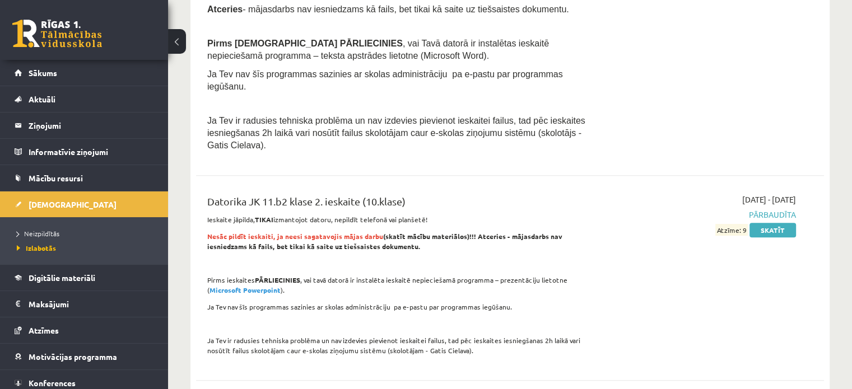
scroll to position [504, 0]
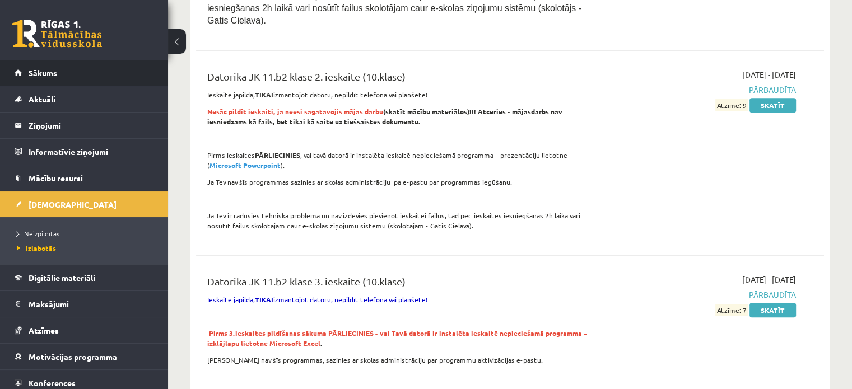
click at [92, 73] on link "Sākums" at bounding box center [85, 73] width 140 height 26
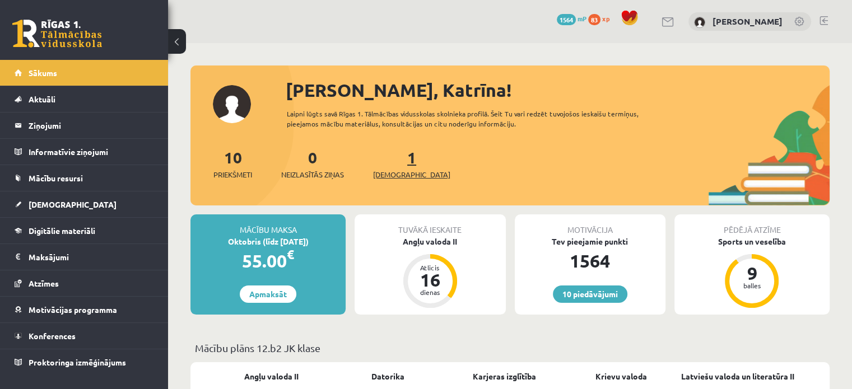
click at [393, 165] on link "1 Ieskaites" at bounding box center [411, 163] width 77 height 33
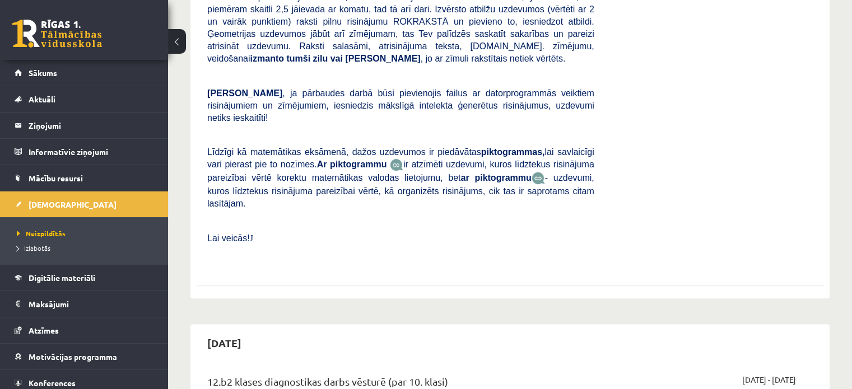
scroll to position [56, 0]
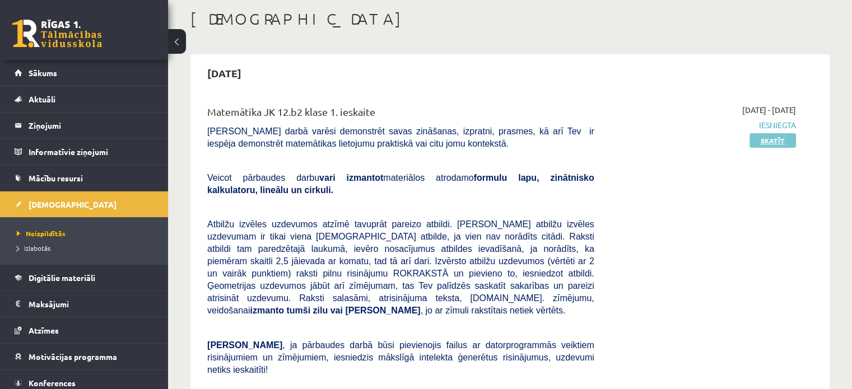
click at [754, 145] on link "Skatīt" at bounding box center [773, 140] width 47 height 15
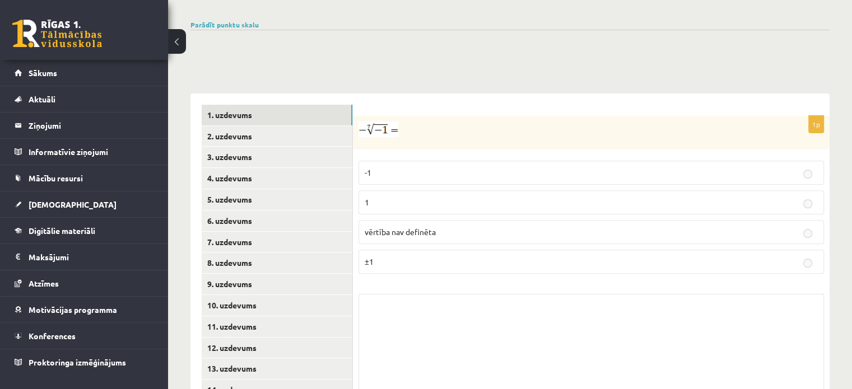
scroll to position [423, 0]
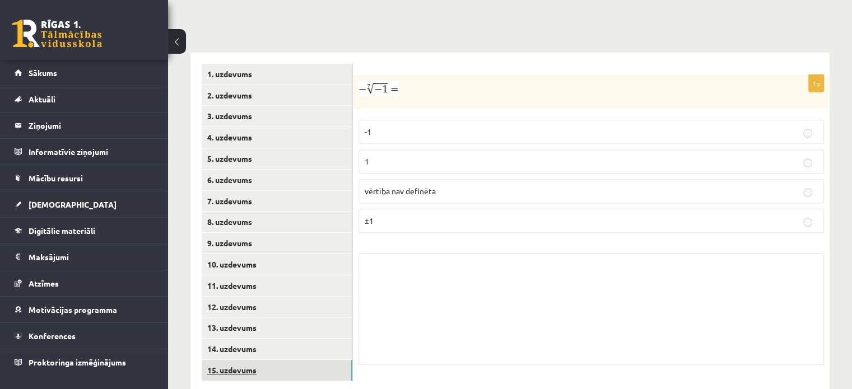
click at [269, 360] on link "15. uzdevums" at bounding box center [277, 370] width 151 height 21
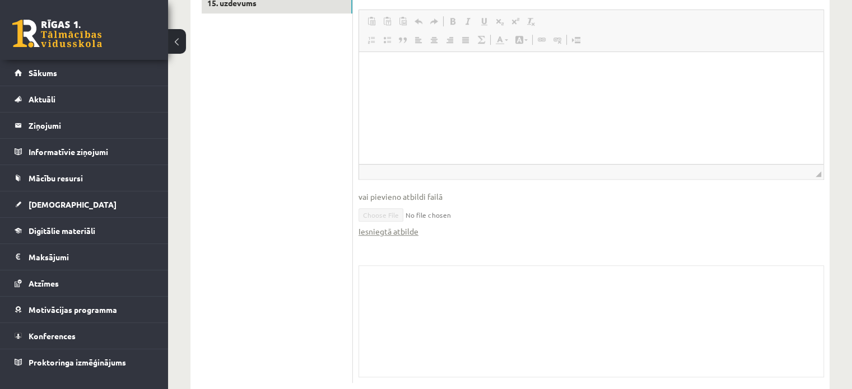
scroll to position [791, 0]
click at [394, 225] on link "Iesniegtā atbilde" at bounding box center [389, 231] width 60 height 12
click at [385, 225] on link "Iesniegtā atbilde" at bounding box center [389, 231] width 60 height 12
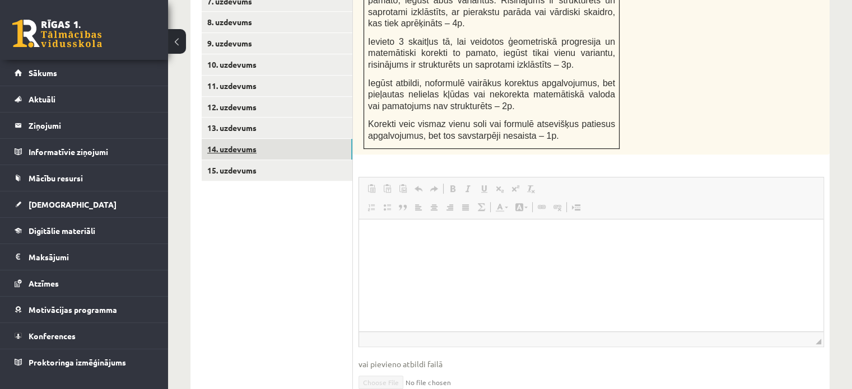
click at [251, 139] on link "14. uzdevums" at bounding box center [277, 149] width 151 height 21
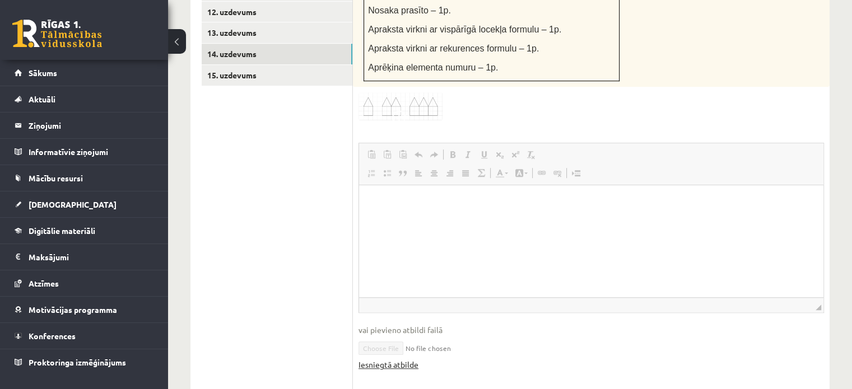
scroll to position [0, 0]
click at [391, 220] on html at bounding box center [591, 202] width 465 height 34
click at [400, 359] on link "Iesniegtā atbilde" at bounding box center [389, 365] width 60 height 12
click at [48, 75] on span "Sākums" at bounding box center [43, 73] width 29 height 10
